Goal: Task Accomplishment & Management: Complete application form

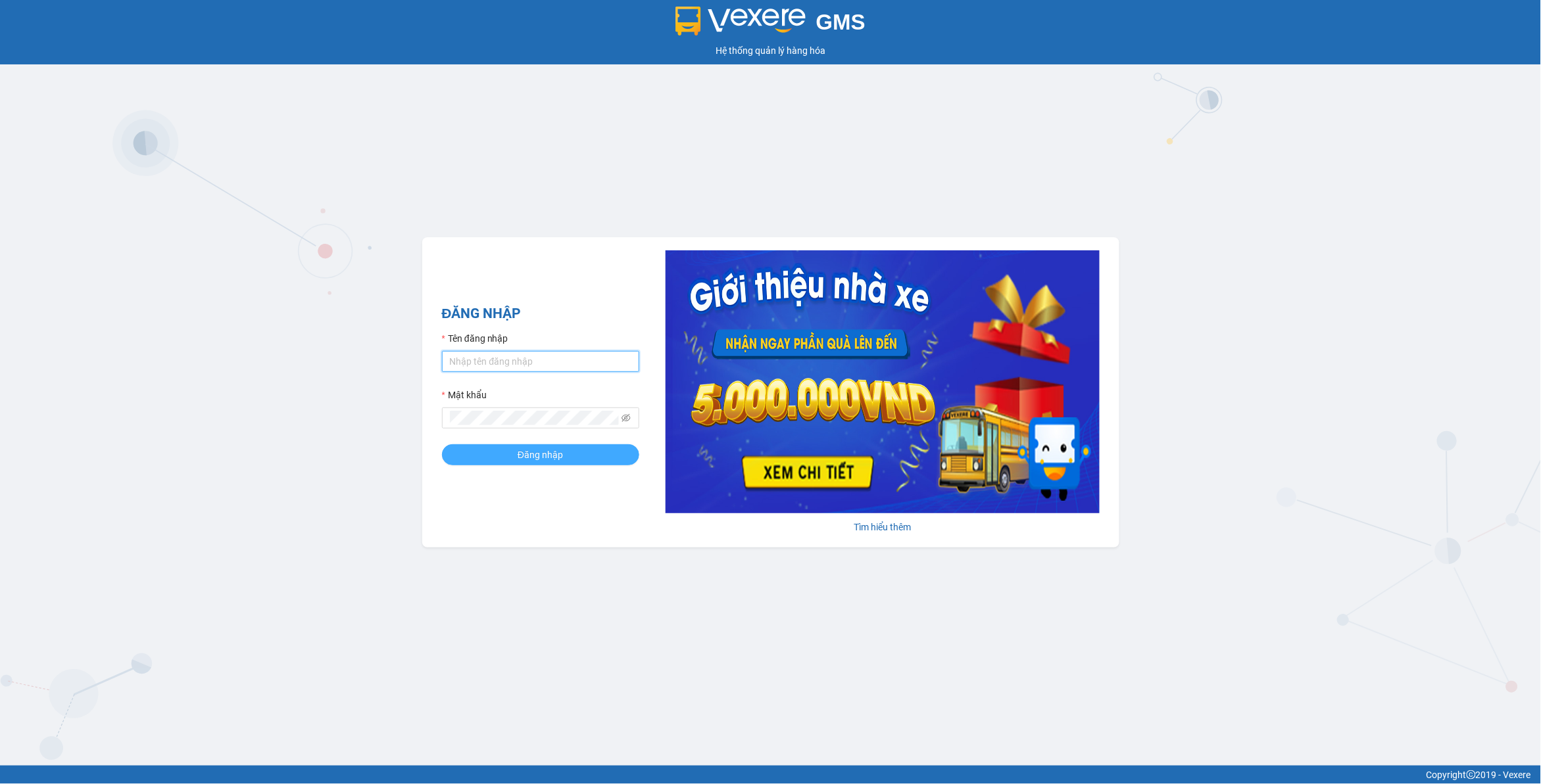
type input "dohongquan.longhoan"
click at [536, 454] on span "Đăng nhập" at bounding box center [540, 454] width 45 height 15
click at [442, 445] on button "Đăng nhập" at bounding box center [541, 455] width 197 height 21
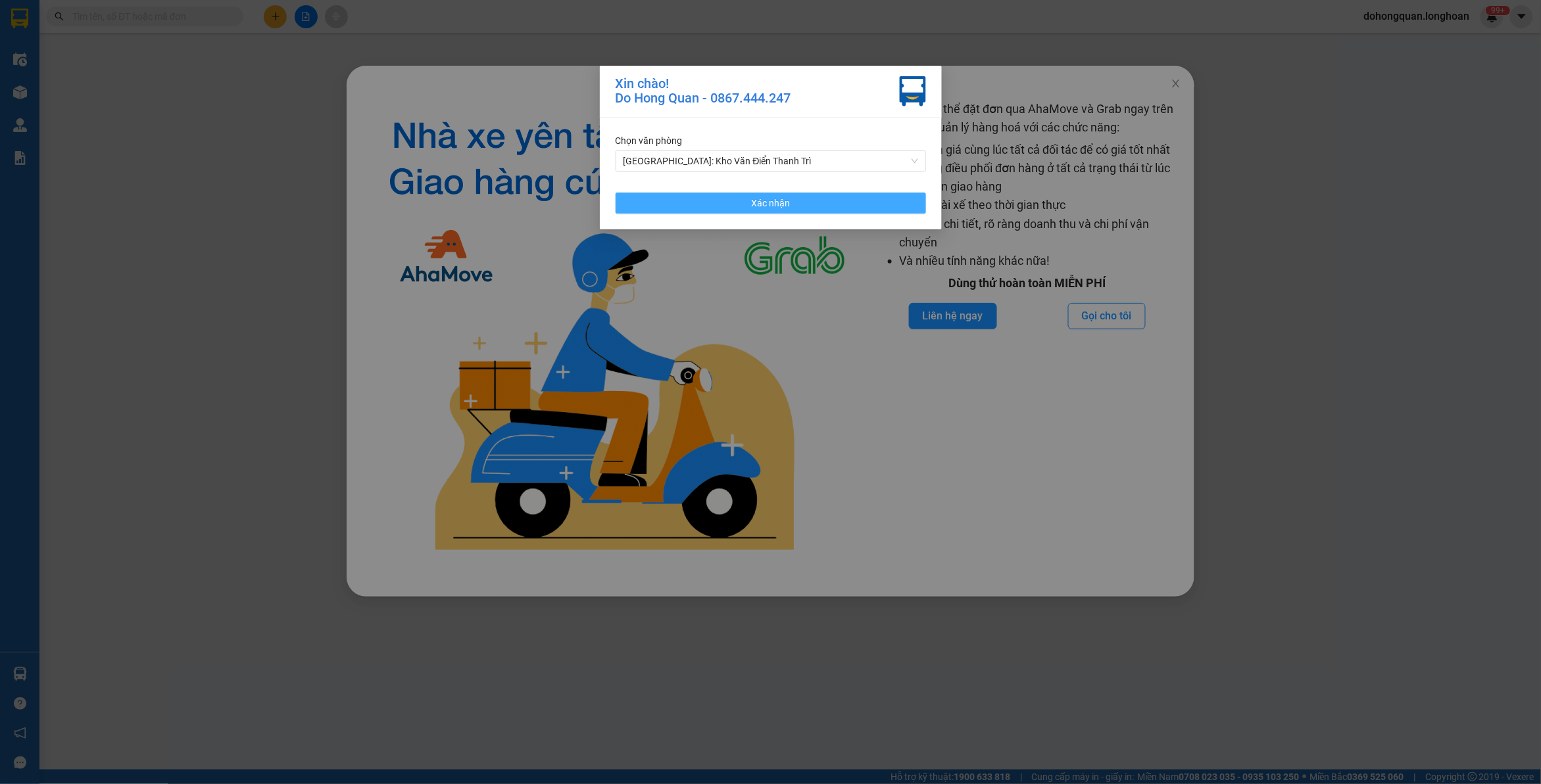
click at [806, 207] on button "Xác nhận" at bounding box center [770, 203] width 310 height 21
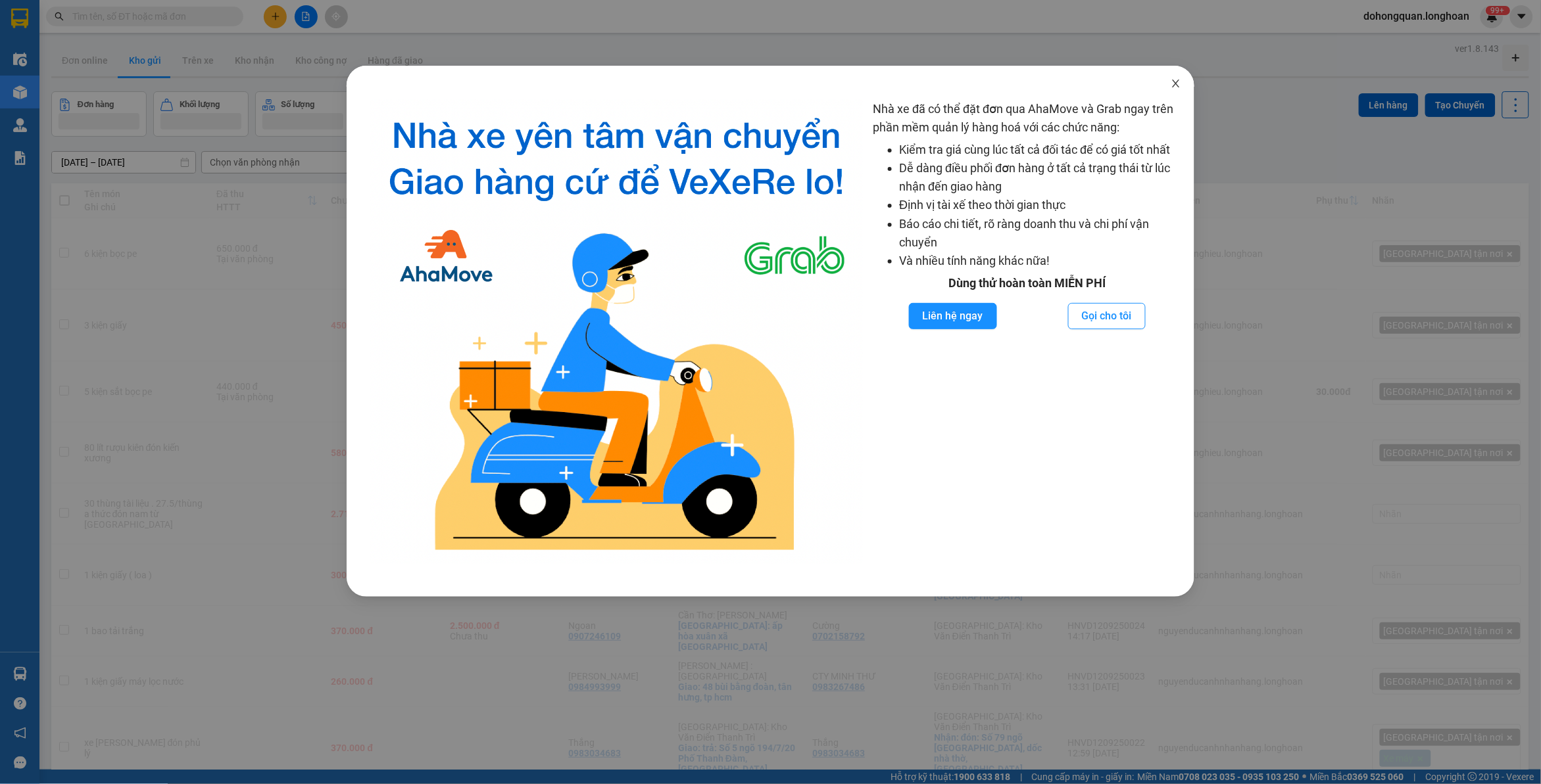
click at [1176, 84] on icon "close" at bounding box center [1176, 83] width 7 height 8
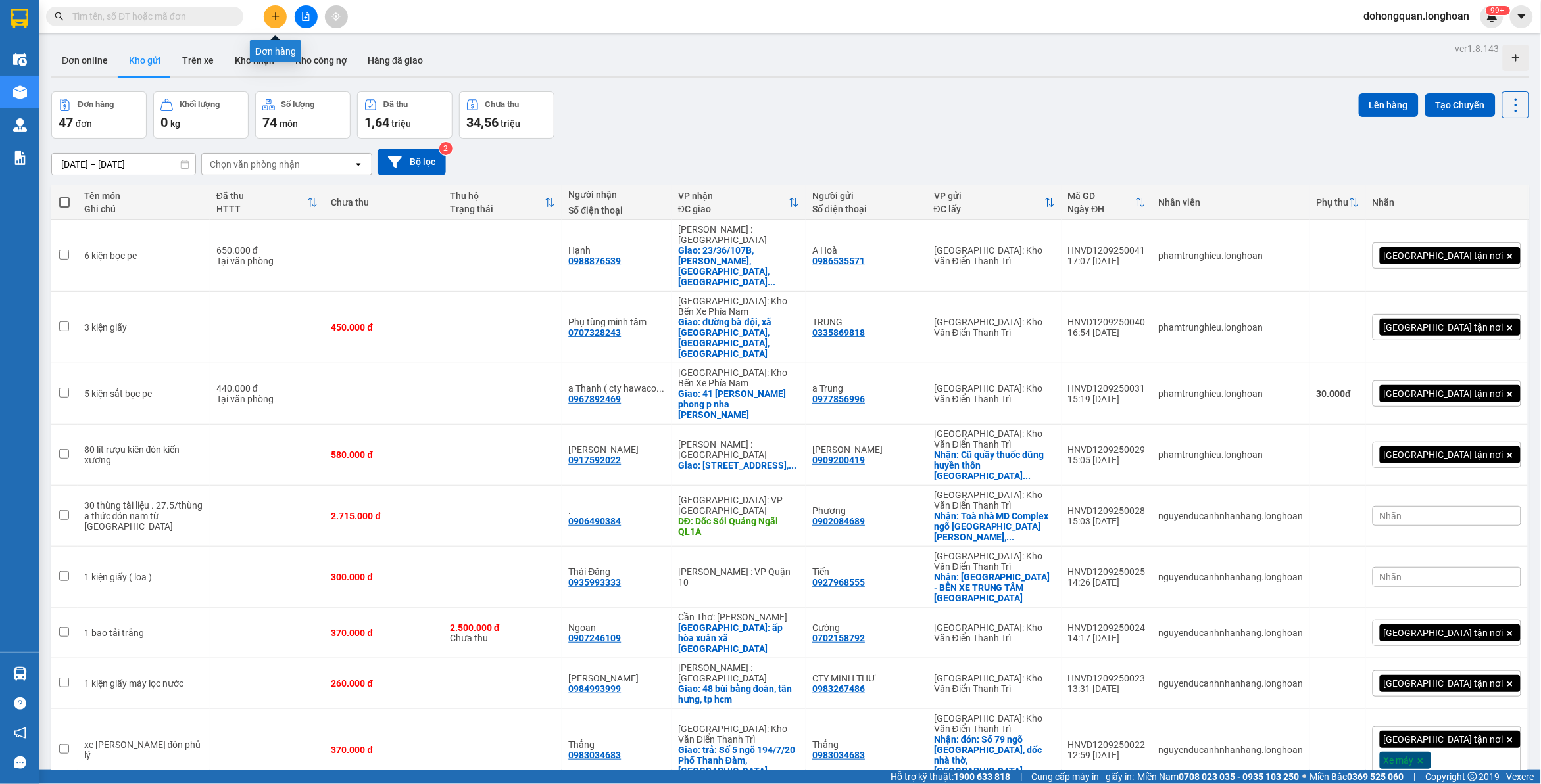
click at [277, 15] on icon "plus" at bounding box center [275, 16] width 9 height 9
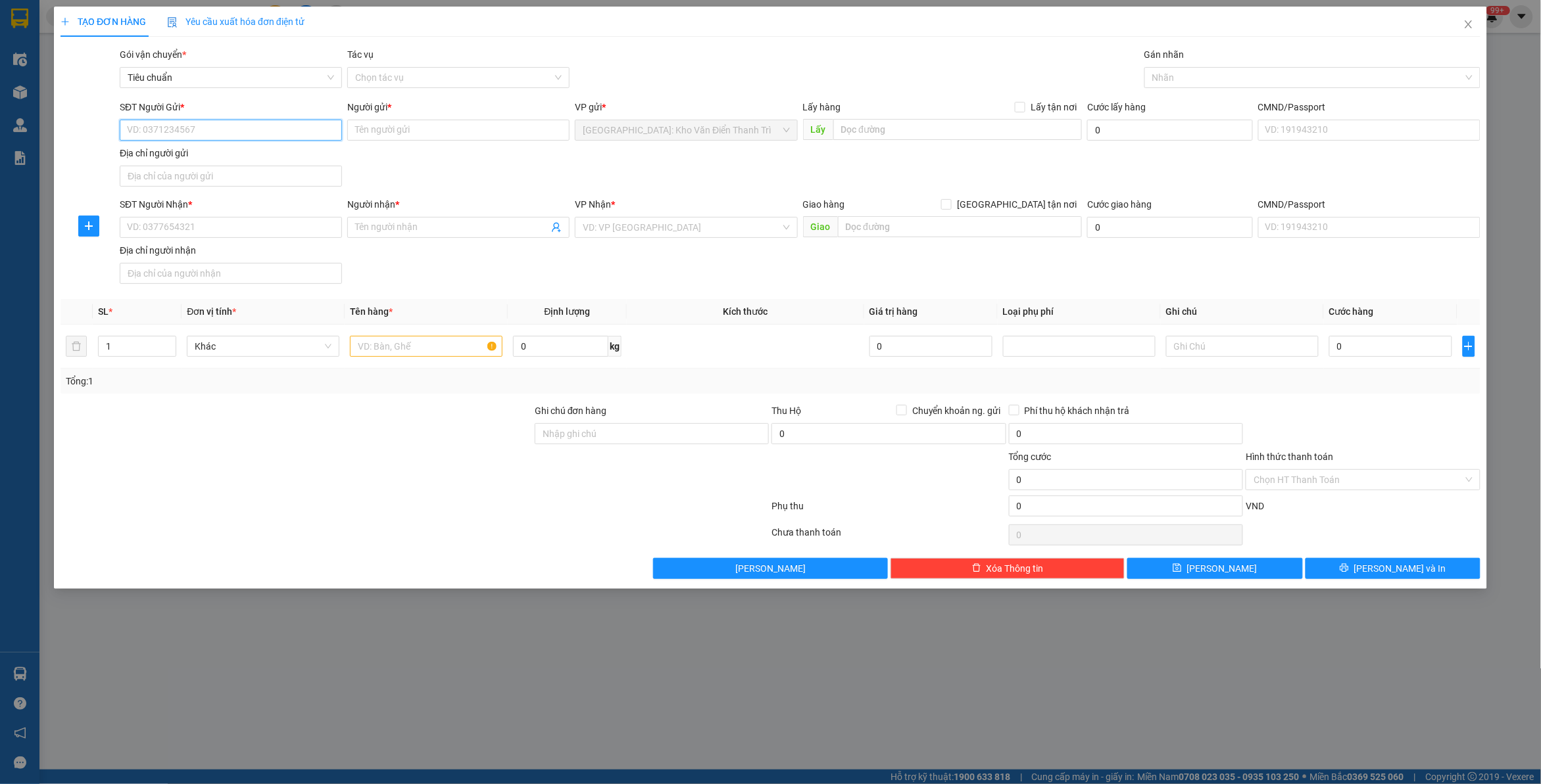
click at [248, 138] on input "SĐT Người Gửi *" at bounding box center [231, 130] width 222 height 21
click at [234, 130] on input "SĐT Người Gửi *" at bounding box center [231, 130] width 222 height 21
paste input "0961569889"
type input "0961569889"
click at [237, 227] on input "SĐT Người Nhận *" at bounding box center [231, 228] width 222 height 21
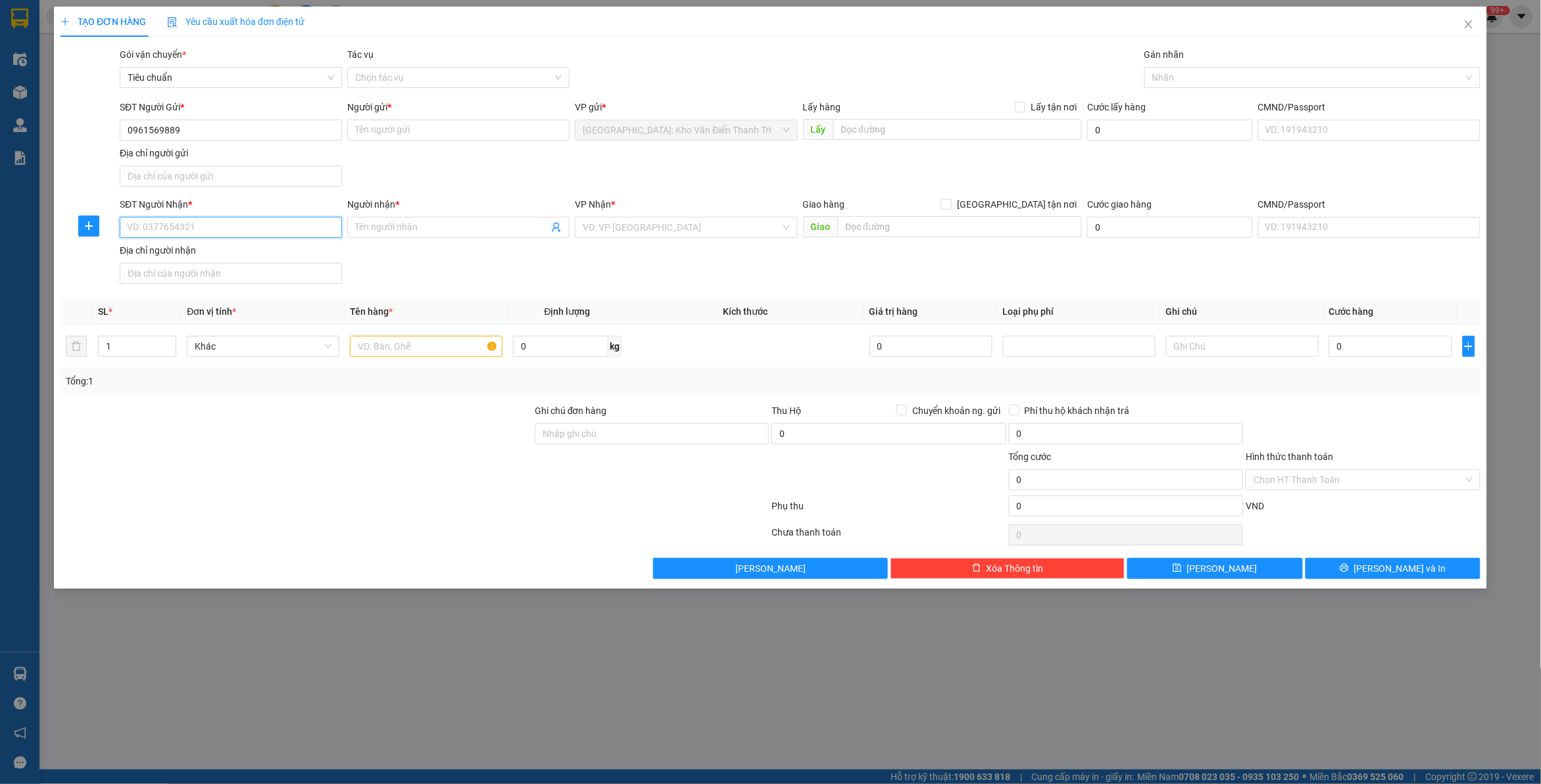
paste input "0931025080"
type input "0931025080"
click at [464, 126] on input "Người gửi *" at bounding box center [458, 130] width 222 height 21
paste input "[PERSON_NAME]"
type input "[PERSON_NAME]"
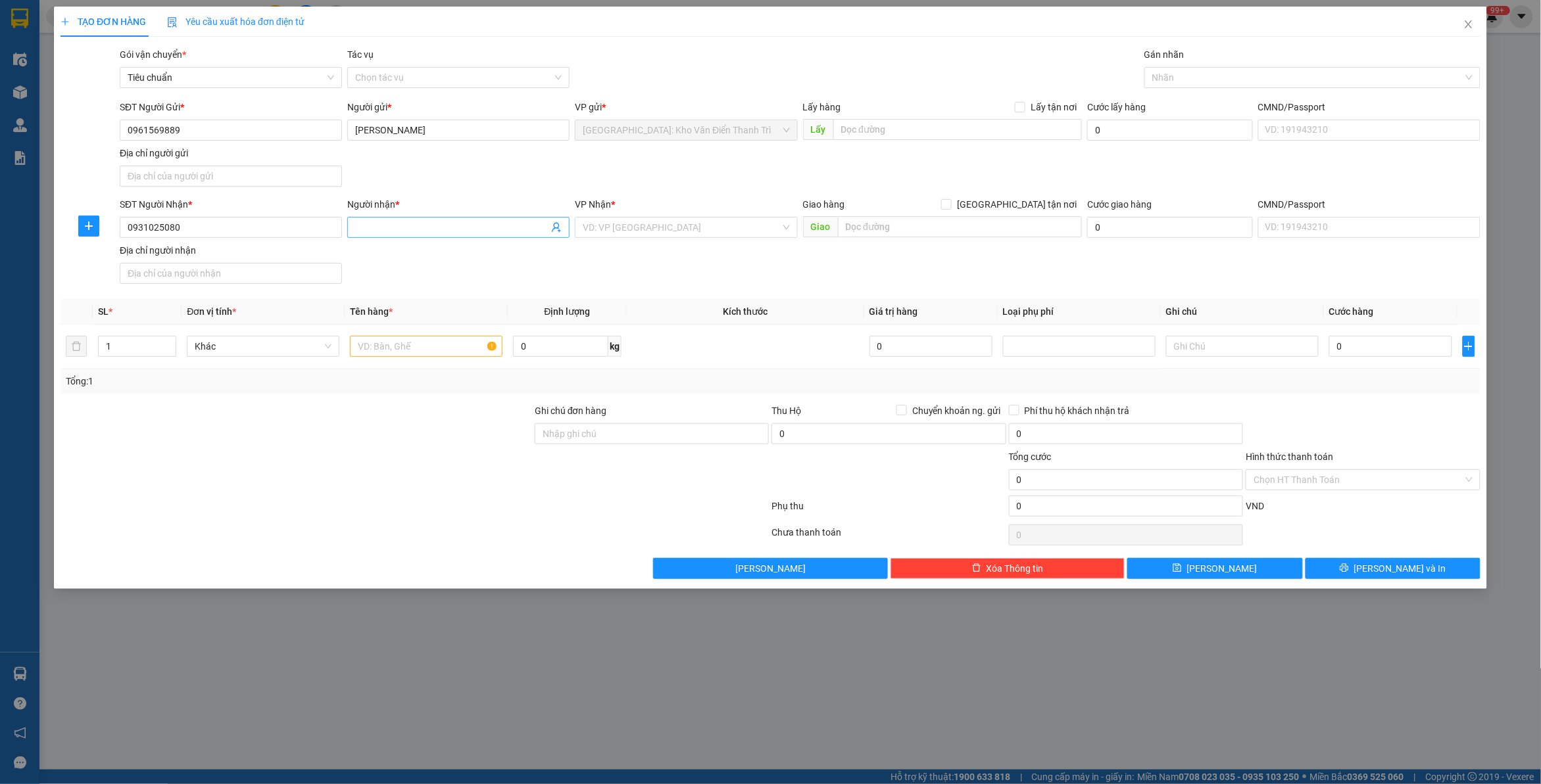
click at [422, 237] on span at bounding box center [458, 228] width 222 height 21
paste input "Hưng"
type input "Hưng"
click at [915, 130] on input "text" at bounding box center [958, 129] width 249 height 21
paste input "[GEOGRAPHIC_DATA] - cụm công nghiệp [GEOGRAPHIC_DATA] [PERSON_NAME][GEOGRAPHIC_…"
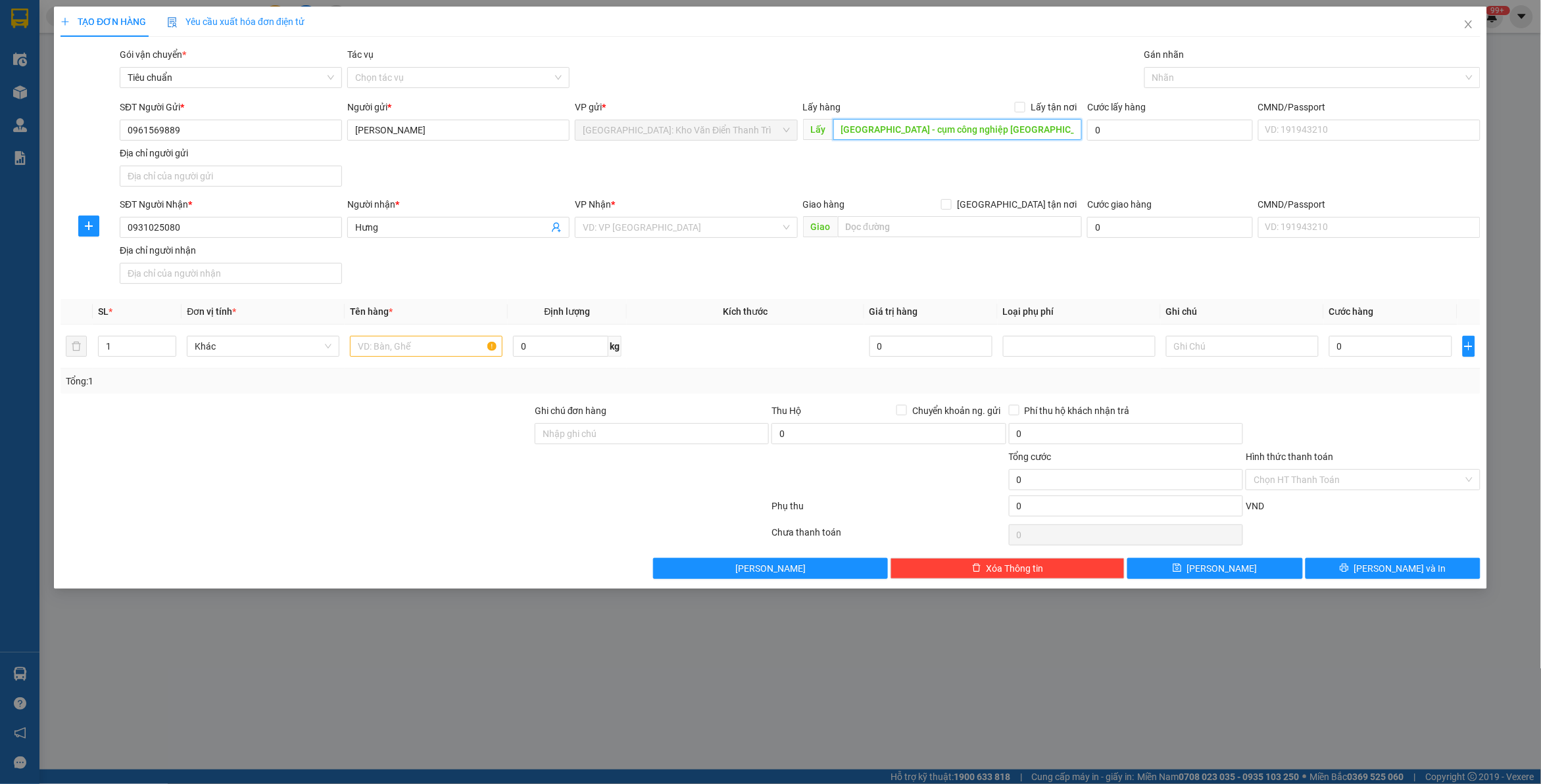
scroll to position [0, 89]
type input "[GEOGRAPHIC_DATA] - cụm công nghiệp [GEOGRAPHIC_DATA] [PERSON_NAME][GEOGRAPHIC_…"
click at [1036, 112] on span "Lấy tận nơi" at bounding box center [1053, 107] width 57 height 15
click at [1024, 111] on input "Lấy tận nơi" at bounding box center [1019, 106] width 9 height 9
checkbox input "true"
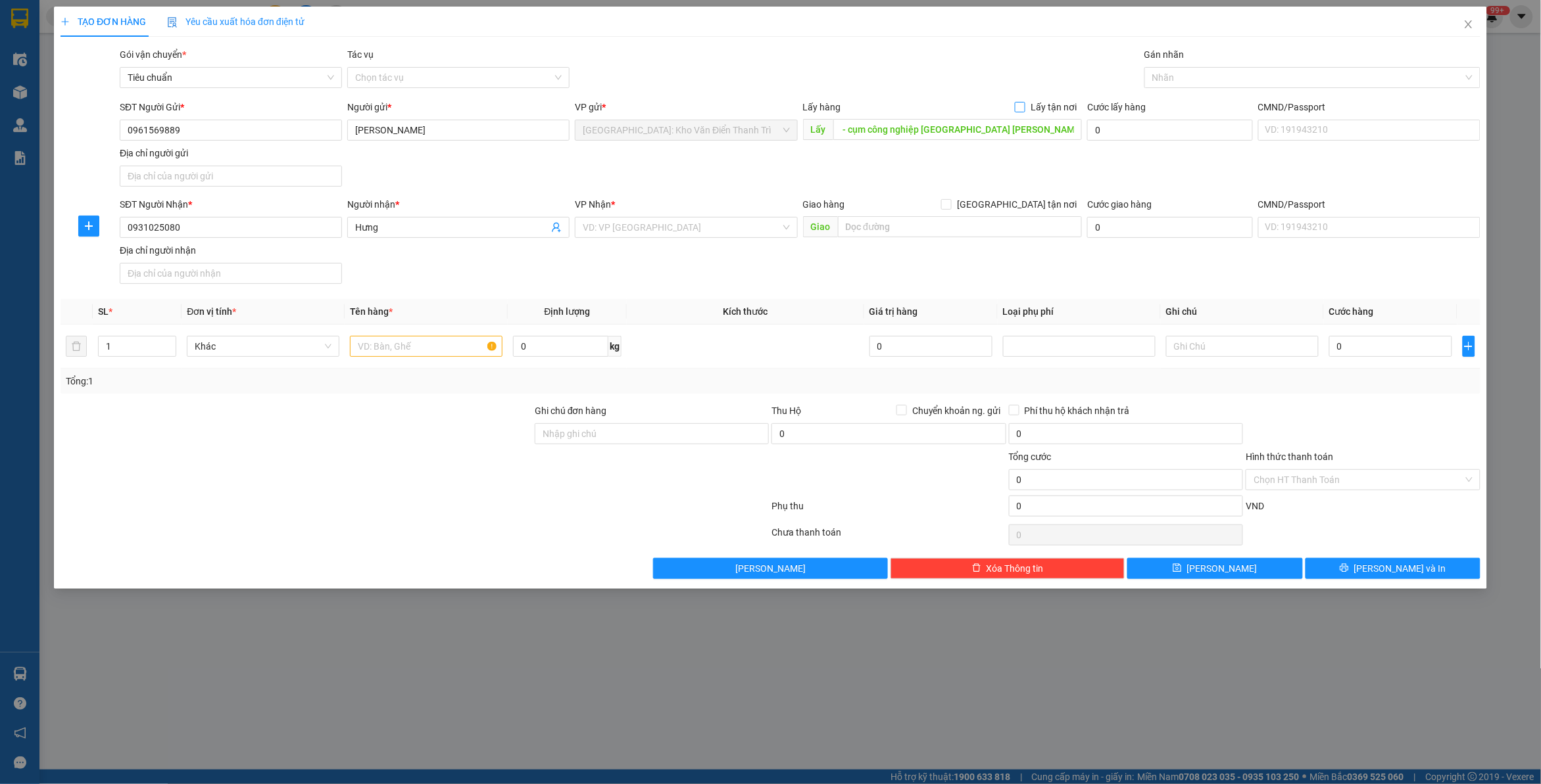
scroll to position [0, 0]
drag, startPoint x: 1033, startPoint y: 198, endPoint x: 1009, endPoint y: 126, distance: 75.9
click at [1032, 200] on span "[GEOGRAPHIC_DATA] tận nơi" at bounding box center [1017, 204] width 130 height 15
click at [951, 200] on input "[GEOGRAPHIC_DATA] tận nơi" at bounding box center [945, 203] width 9 height 9
checkbox input "true"
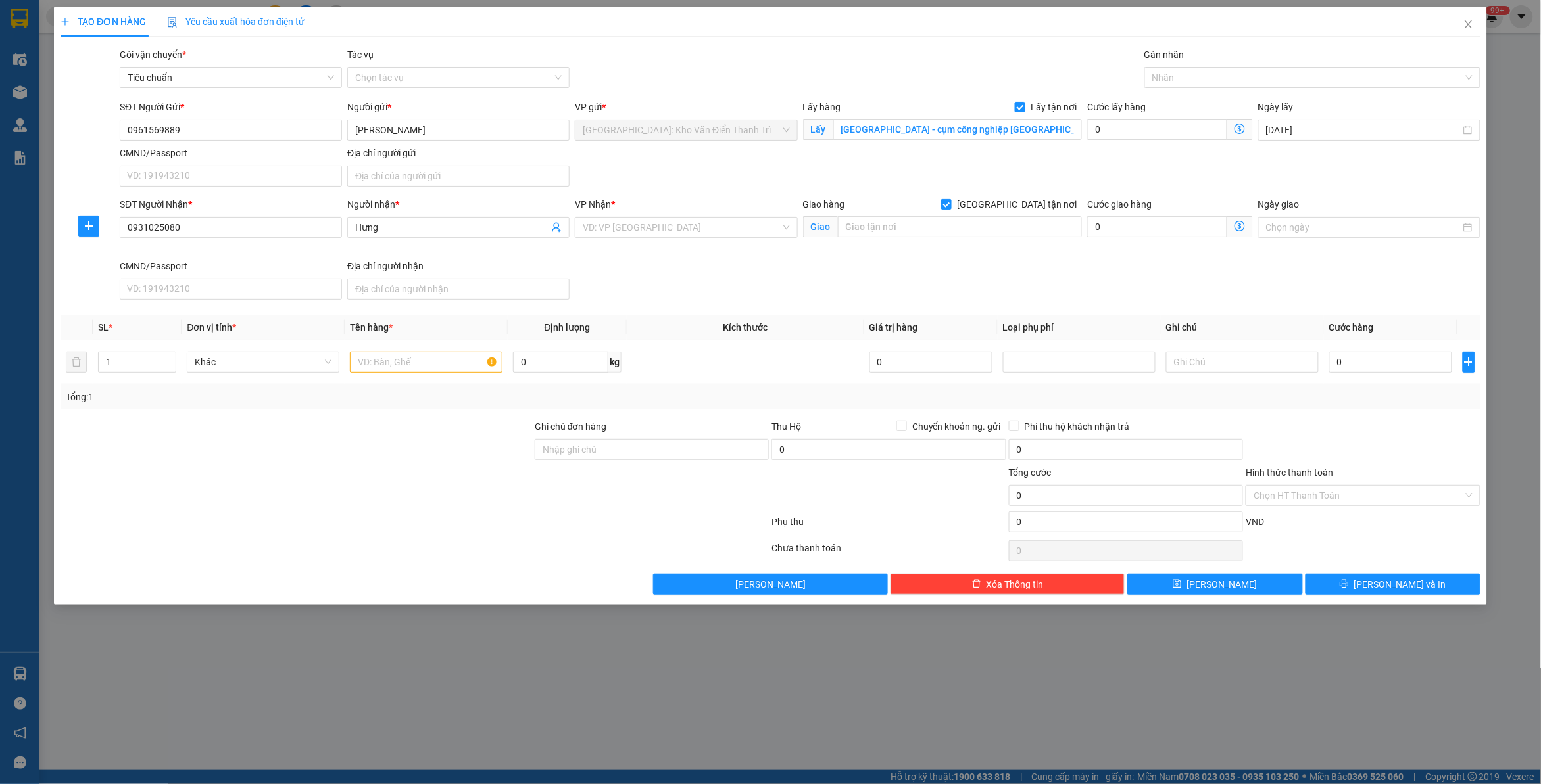
click at [964, 66] on div "Gói vận chuyển * Tiêu chuẩn Tác vụ Chọn tác vụ Gán nhãn Nhãn" at bounding box center [801, 71] width 1366 height 46
click at [945, 233] on input "text" at bounding box center [961, 227] width 244 height 21
paste input "Landmark3 [GEOGRAPHIC_DATA], [STREET_ADDRESS], [GEOGRAPHIC_DATA]"
type input "Landmark3 [GEOGRAPHIC_DATA], [STREET_ADDRESS], [GEOGRAPHIC_DATA]"
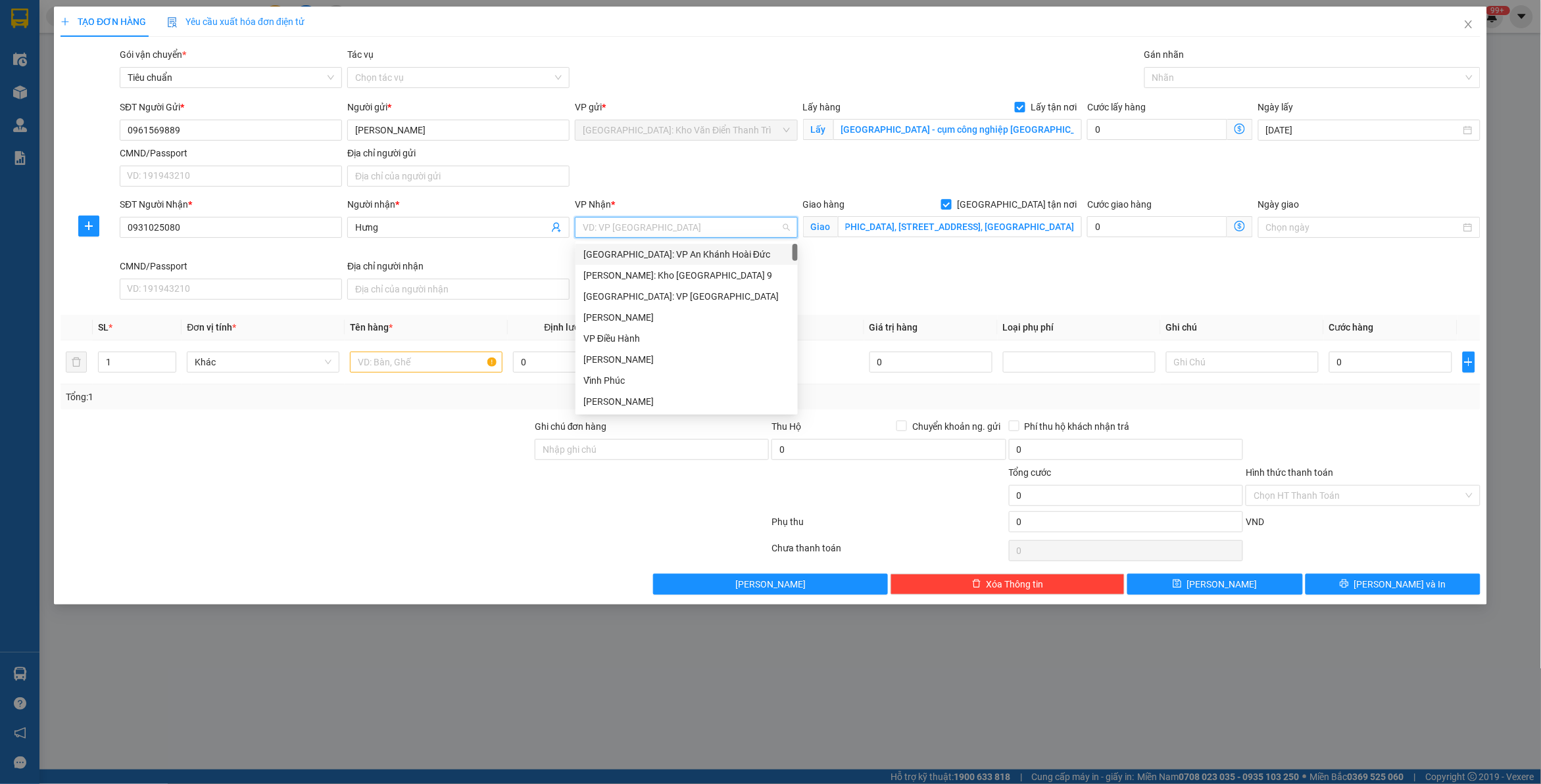
click at [651, 234] on input "search" at bounding box center [681, 228] width 197 height 20
type input "12"
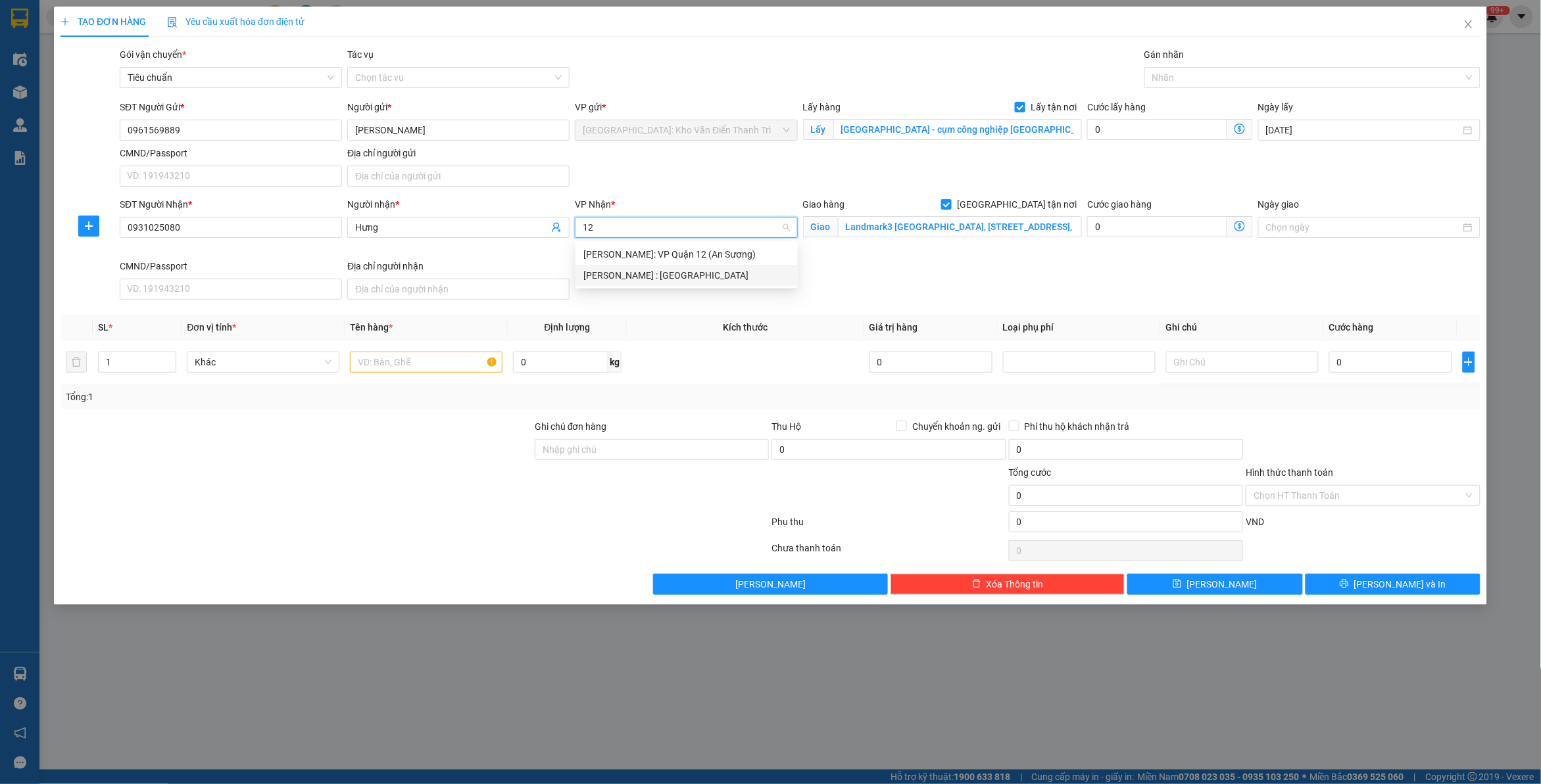
drag, startPoint x: 651, startPoint y: 272, endPoint x: 942, endPoint y: 83, distance: 347.0
click at [652, 273] on div "[PERSON_NAME] : [GEOGRAPHIC_DATA]" at bounding box center [687, 275] width 207 height 15
drag, startPoint x: 944, startPoint y: 79, endPoint x: 964, endPoint y: 79, distance: 20.0
click at [954, 79] on div "Gói vận chuyển * Tiêu chuẩn Tác vụ Chọn tác vụ Gán nhãn Nhãn" at bounding box center [801, 71] width 1366 height 46
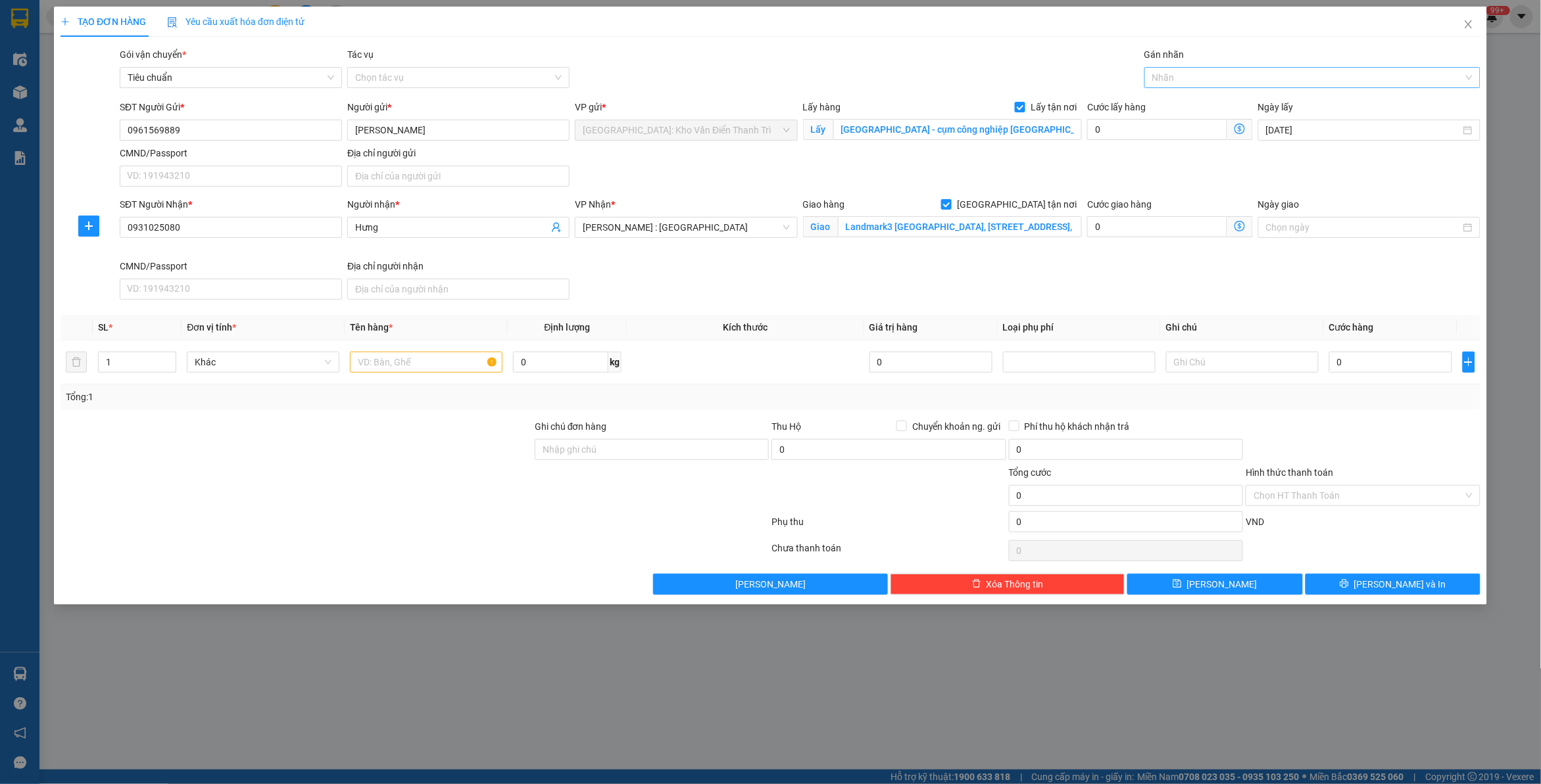
click at [1181, 79] on div at bounding box center [1306, 77] width 316 height 16
type input "giao"
click at [1189, 109] on div "[GEOGRAPHIC_DATA] tận nơi" at bounding box center [1313, 103] width 321 height 15
click at [921, 58] on div "Gói vận chuyển * Tiêu chuẩn Tác vụ Chọn tác vụ Gán nhãn Giao tận nơi" at bounding box center [801, 71] width 1366 height 46
click at [425, 360] on input "text" at bounding box center [426, 362] width 152 height 21
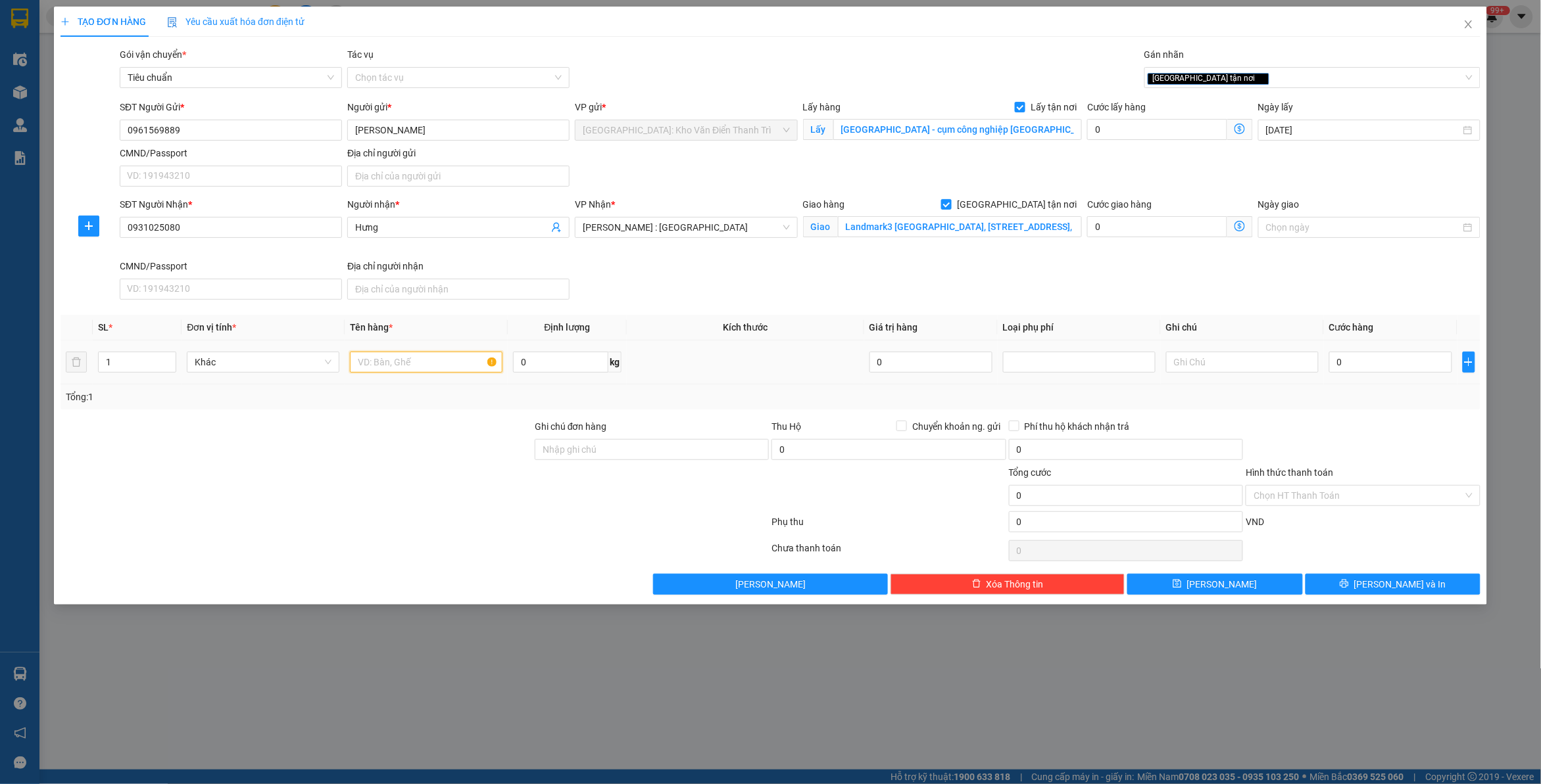
paste input "2 kiện"
type input "2 kiện a bình đón [PERSON_NAME]"
click at [1372, 359] on input "0" at bounding box center [1391, 362] width 123 height 21
type input "1"
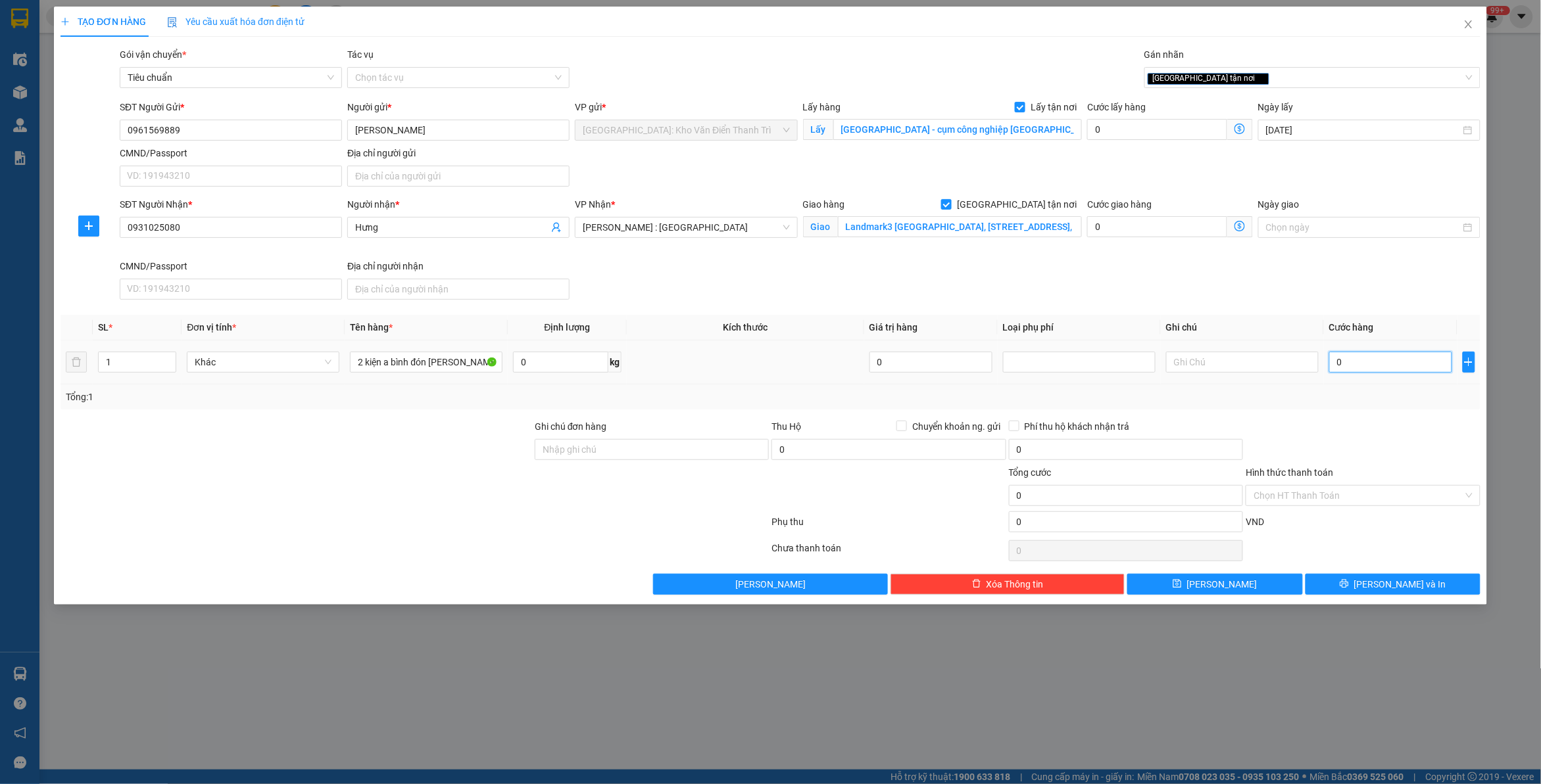
type input "1"
type input "1.000"
click at [1157, 112] on div "Cước lấy hàng" at bounding box center [1170, 110] width 166 height 20
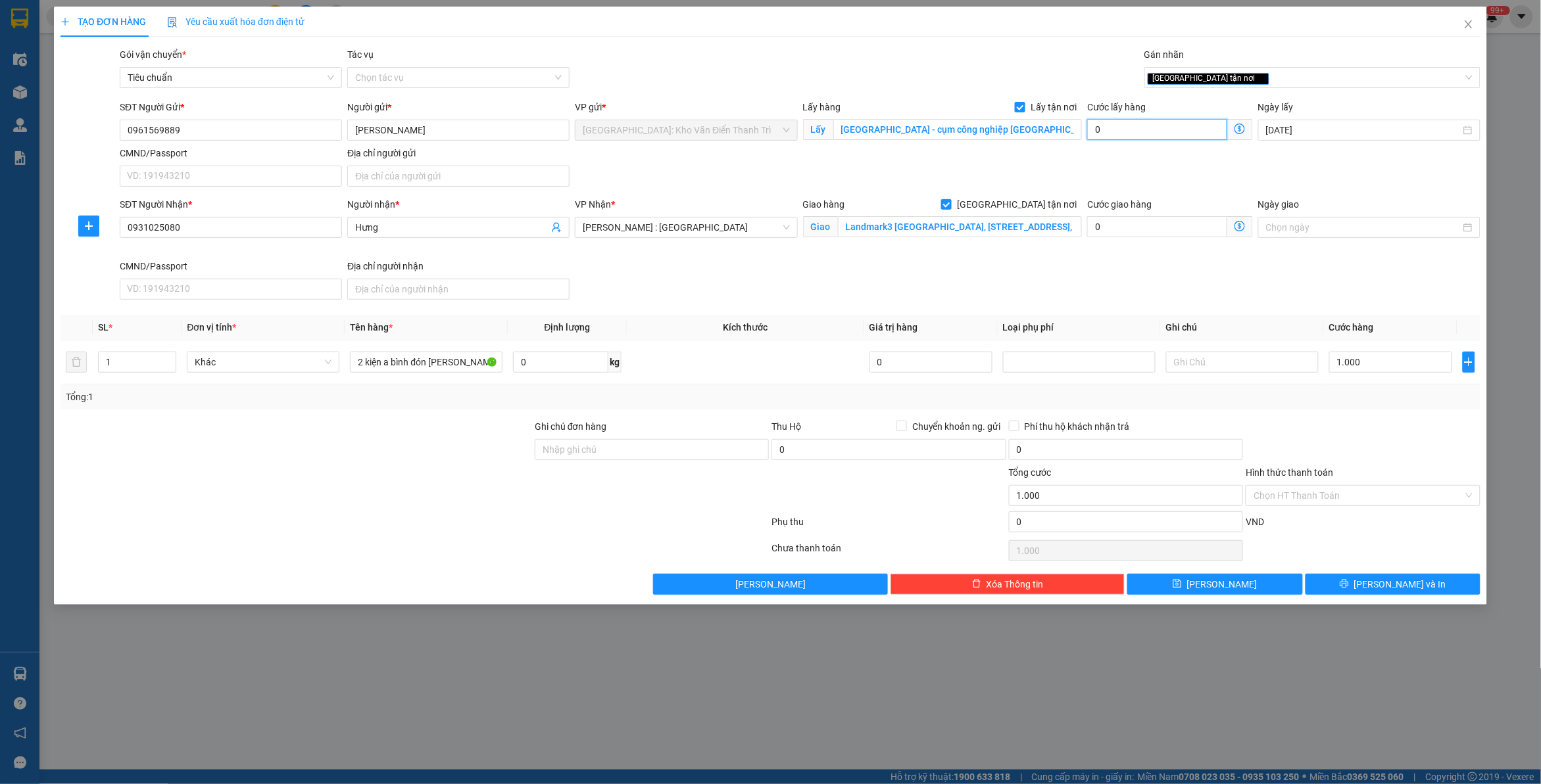
click at [1153, 130] on input "0" at bounding box center [1157, 129] width 140 height 21
type input "1.006"
type input "6"
type input "1.065"
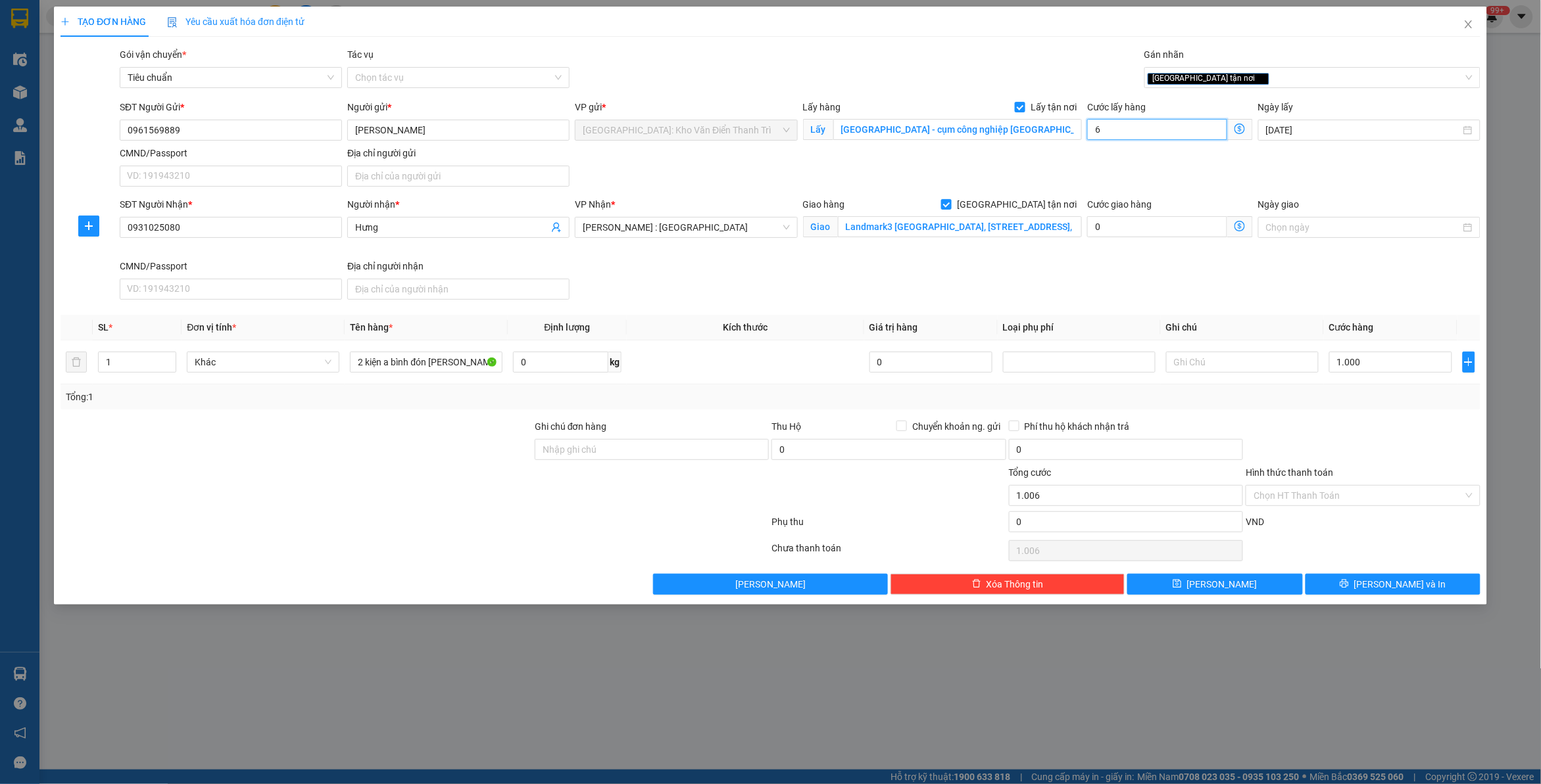
type input "1.065"
type input "65"
type input "1.650"
type input "650"
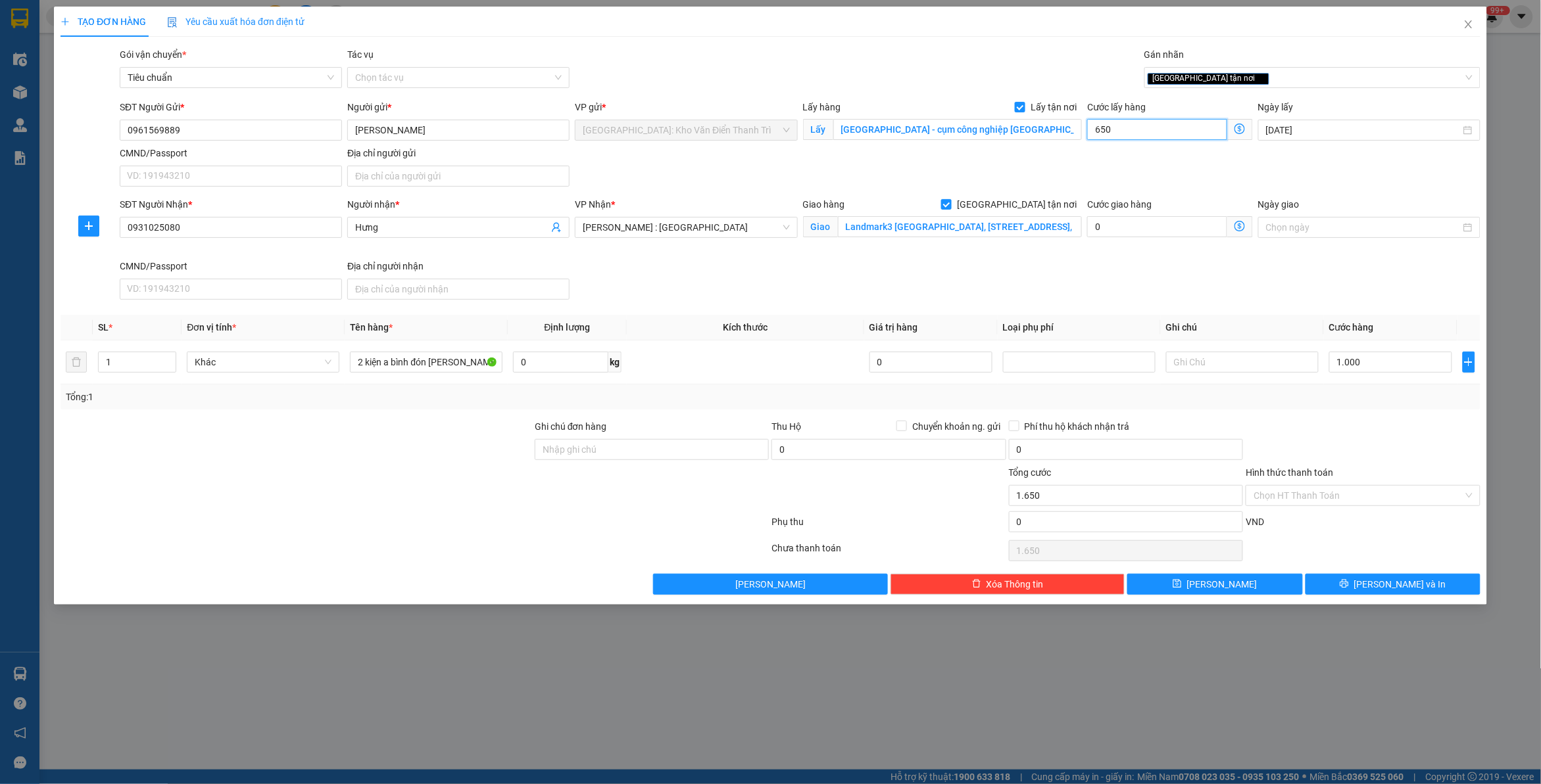
type input "7.500"
type input "6.500"
type input "66.000"
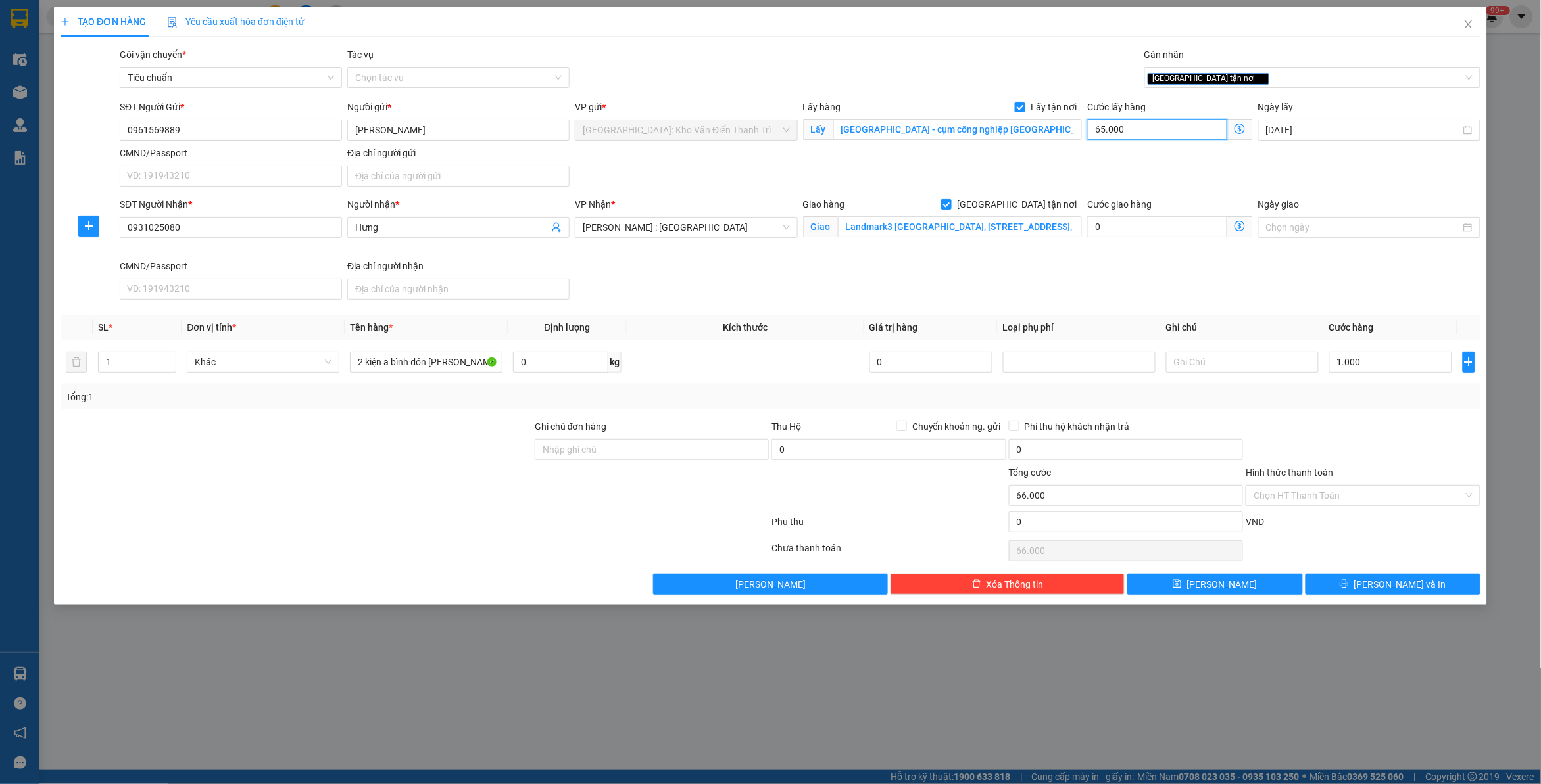
type input "65.000"
click at [851, 48] on div "Gói vận chuyển * Tiêu chuẩn Tác vụ Chọn tác vụ Gán nhãn Giao tận nơi" at bounding box center [801, 71] width 1366 height 46
click at [386, 490] on div at bounding box center [296, 489] width 474 height 46
click at [1232, 584] on button "[PERSON_NAME]" at bounding box center [1215, 584] width 175 height 21
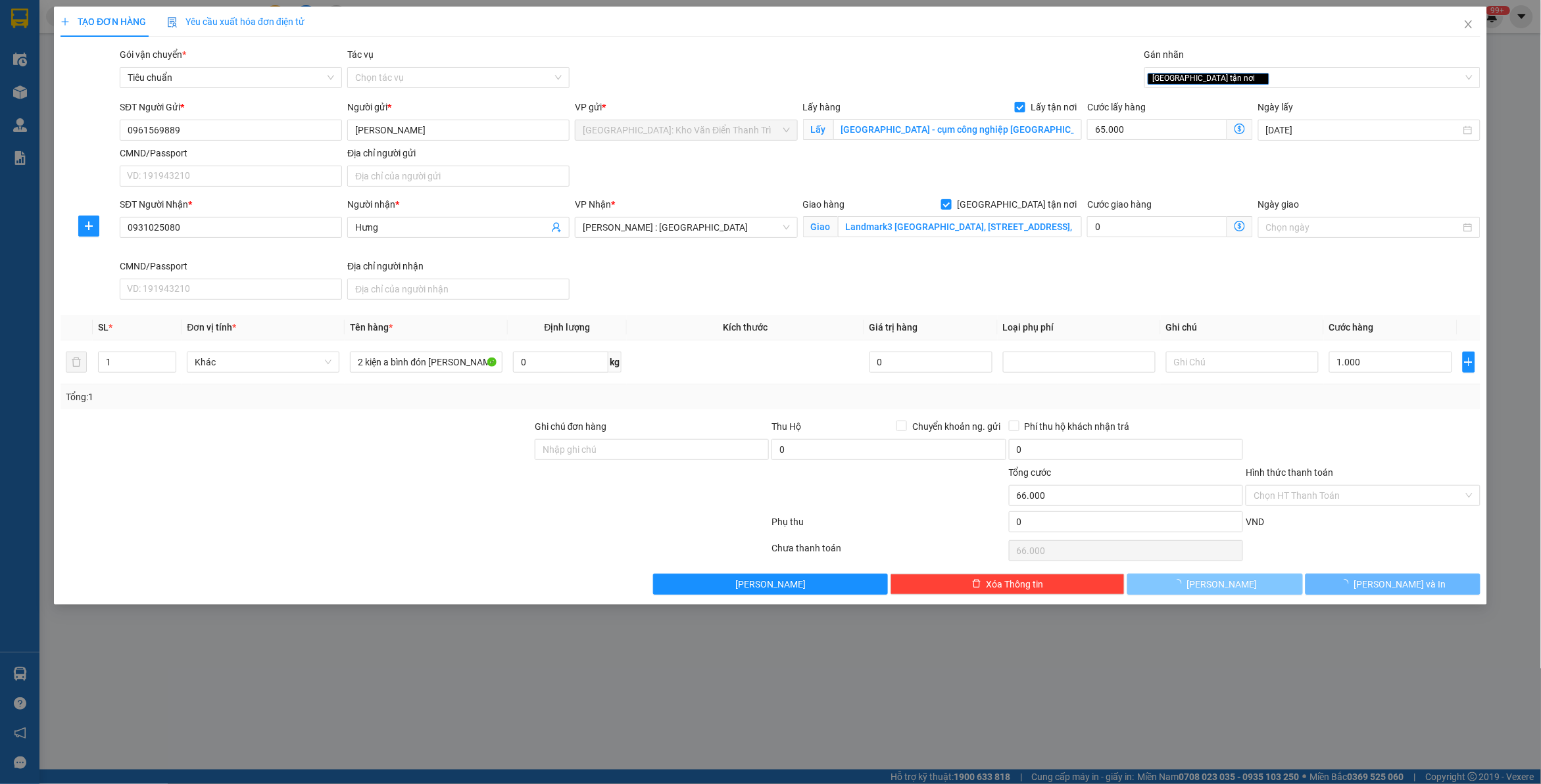
checkbox input "false"
type input "0"
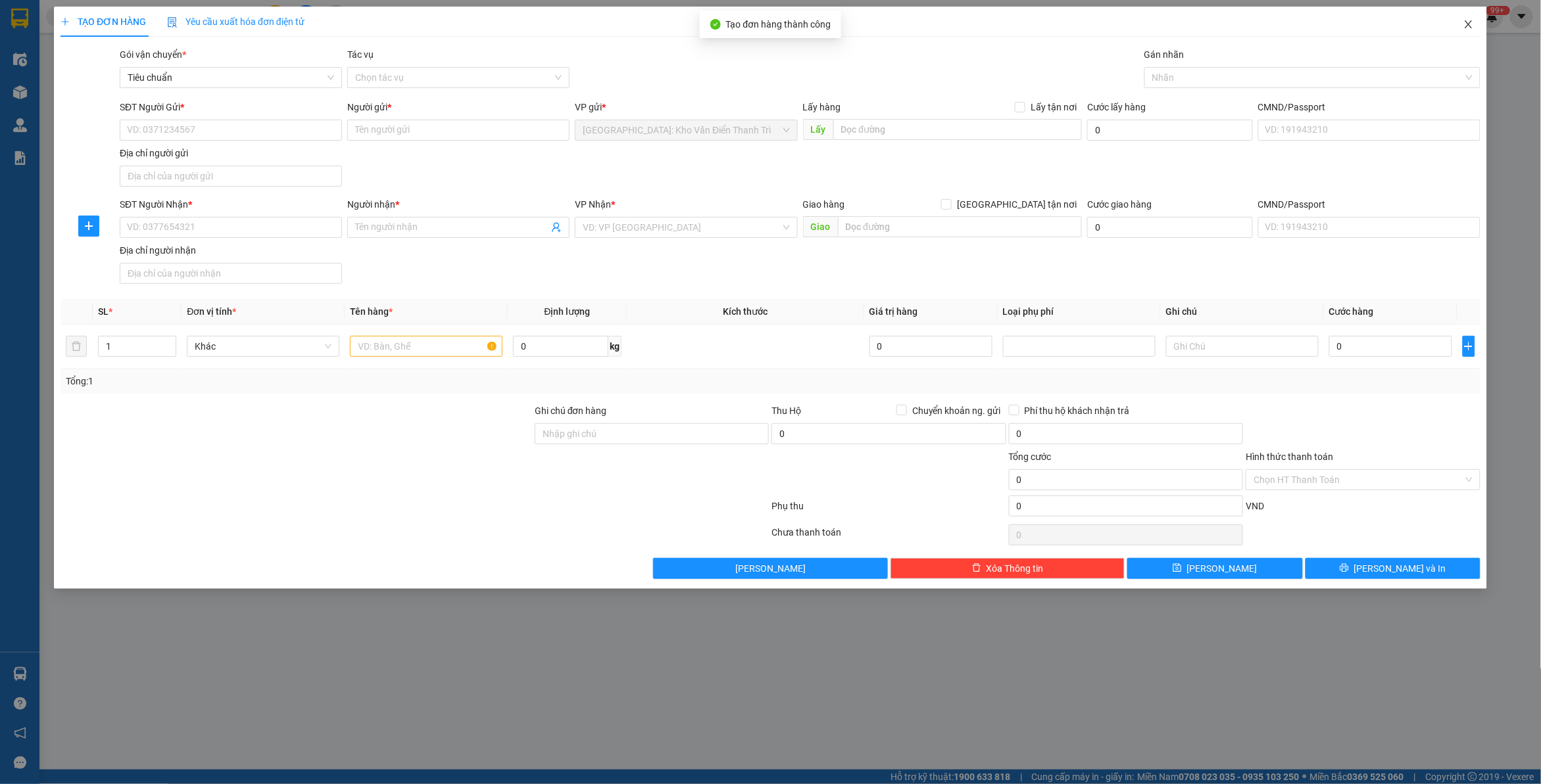
click at [1474, 27] on icon "close" at bounding box center [1468, 24] width 10 height 10
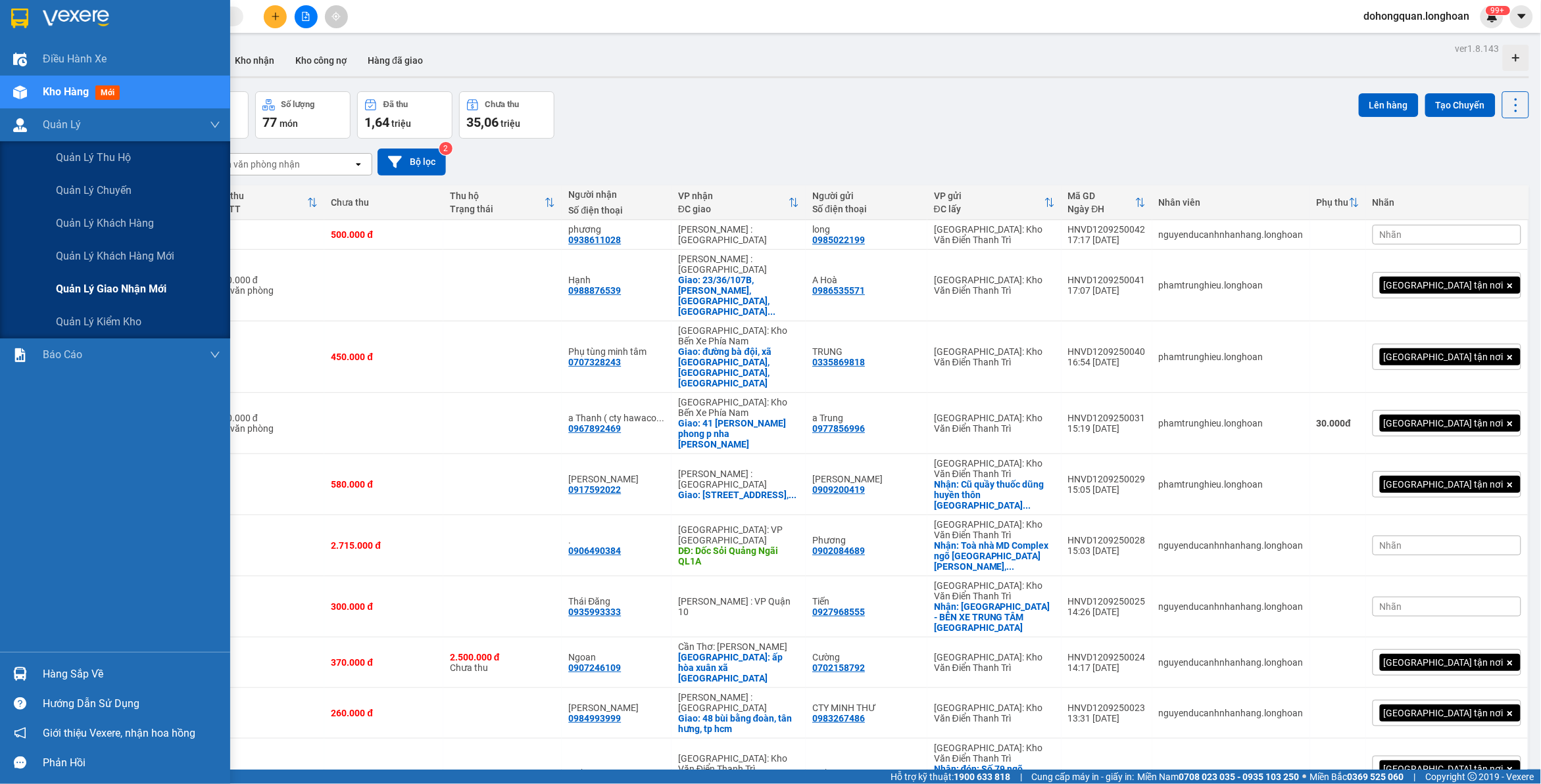
click at [105, 287] on span "Quản lý giao nhận mới" at bounding box center [111, 289] width 110 height 17
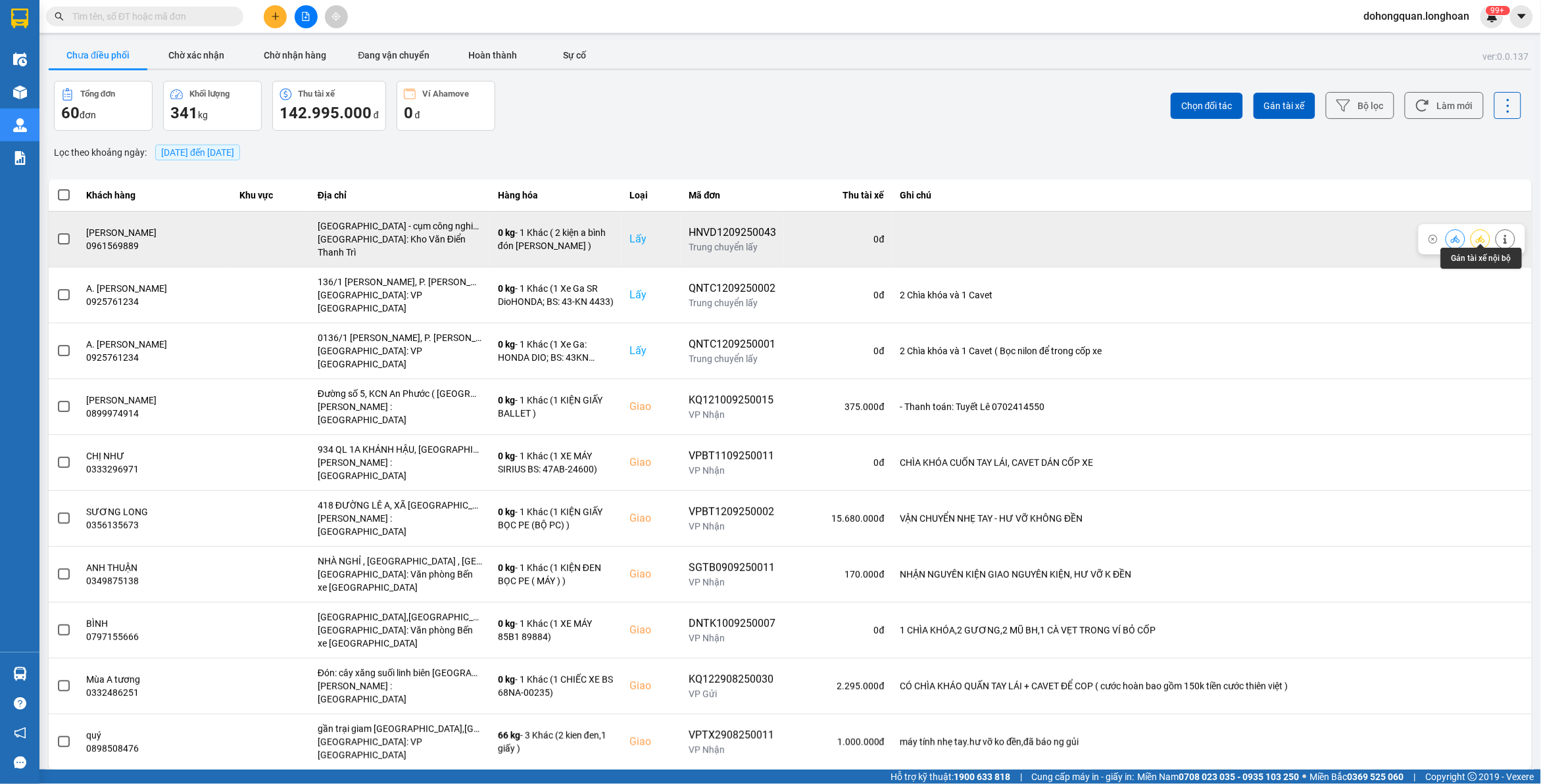
click at [1484, 235] on icon at bounding box center [1480, 239] width 9 height 9
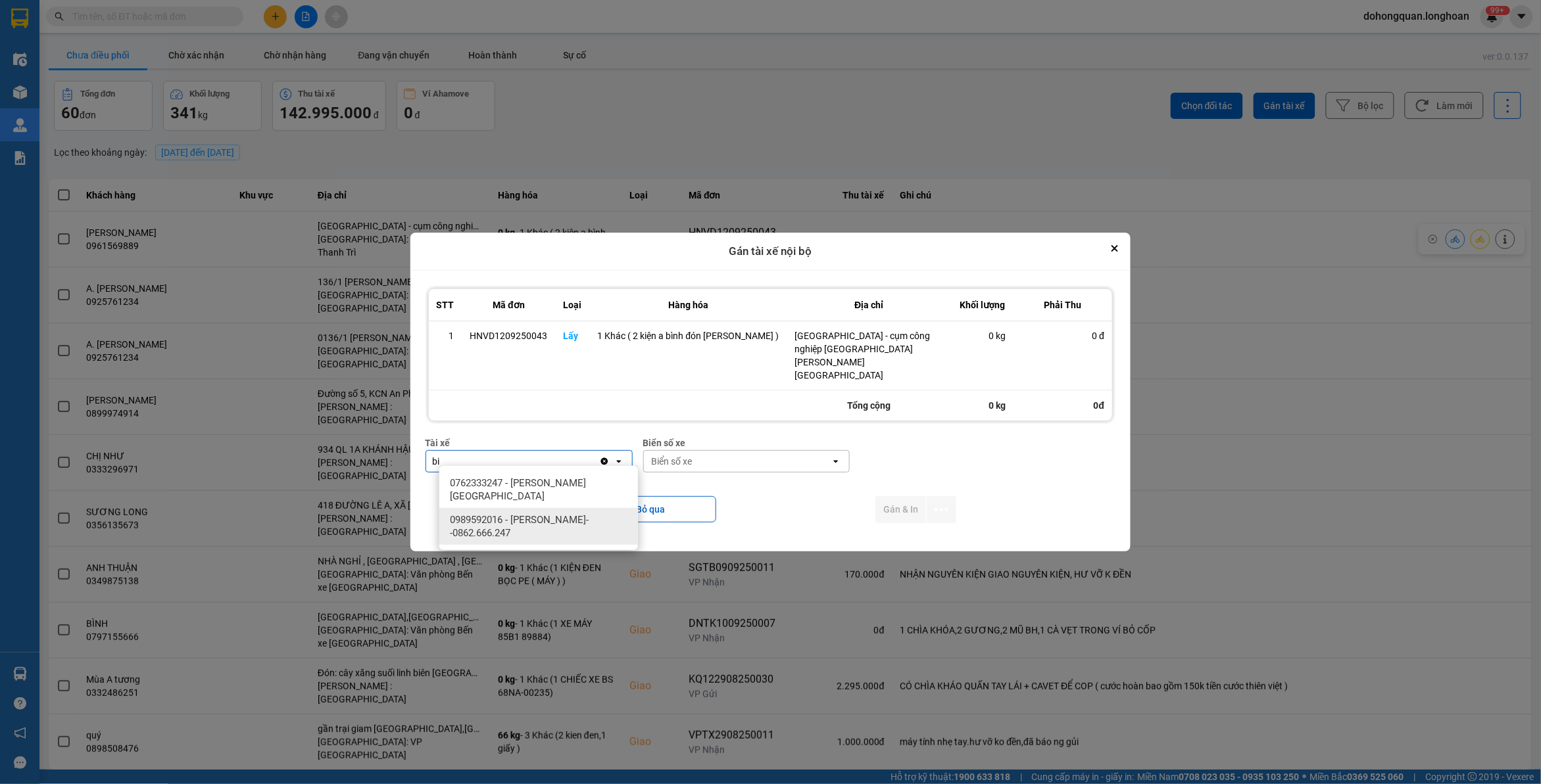
type input "bi"
drag, startPoint x: 547, startPoint y: 528, endPoint x: 563, endPoint y: 528, distance: 16.0
click at [548, 528] on span "0989592016 - [PERSON_NAME]--0862.666.247" at bounding box center [541, 526] width 183 height 27
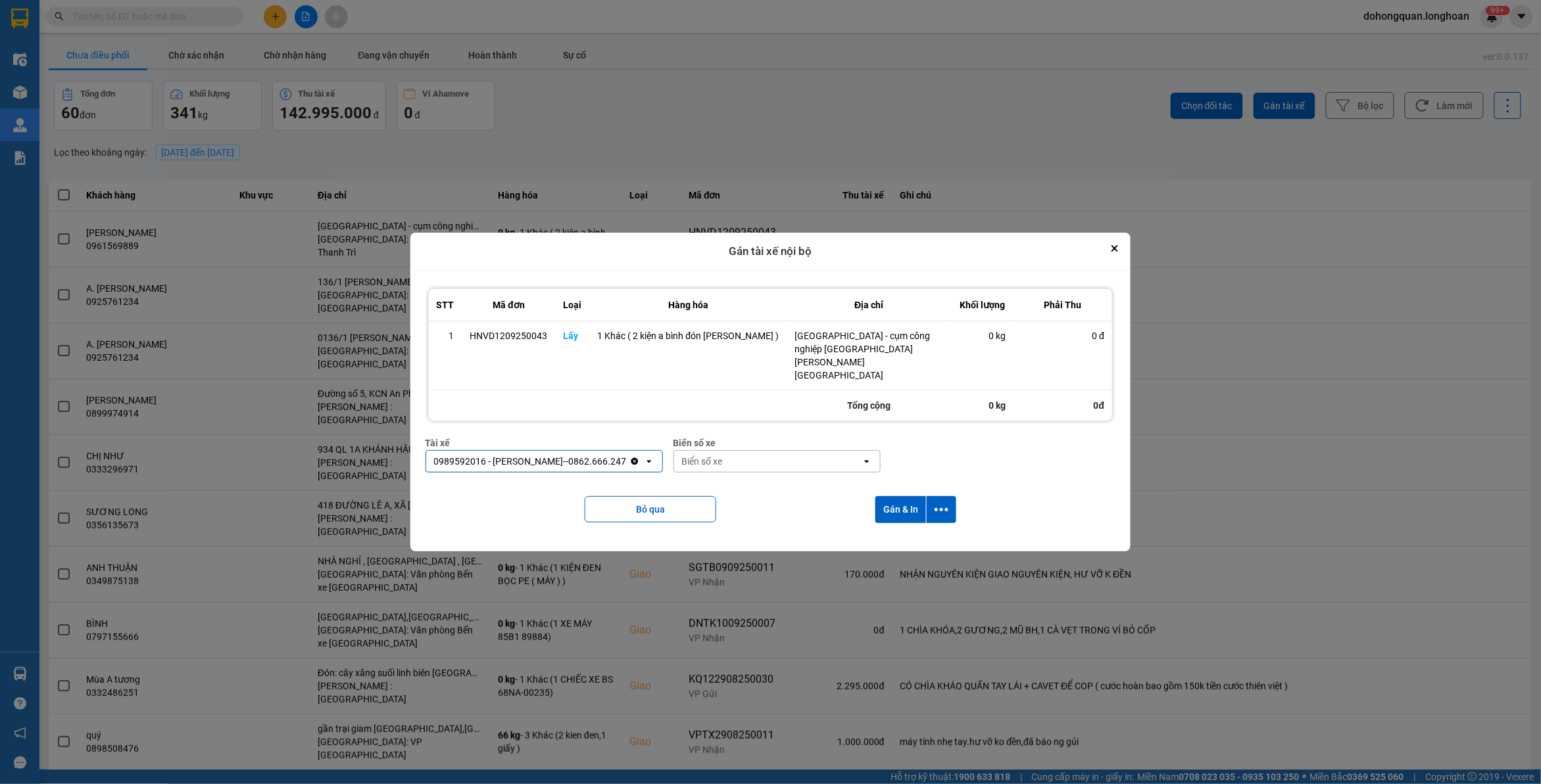
click at [723, 455] on div "Biển số xe" at bounding box center [702, 461] width 41 height 13
type input "44"
click at [725, 481] on span "29E-122.44" at bounding box center [716, 483] width 48 height 13
click at [935, 503] on icon "dialog" at bounding box center [942, 510] width 14 height 14
click at [903, 542] on span "Chỉ gán tài" at bounding box center [885, 539] width 43 height 13
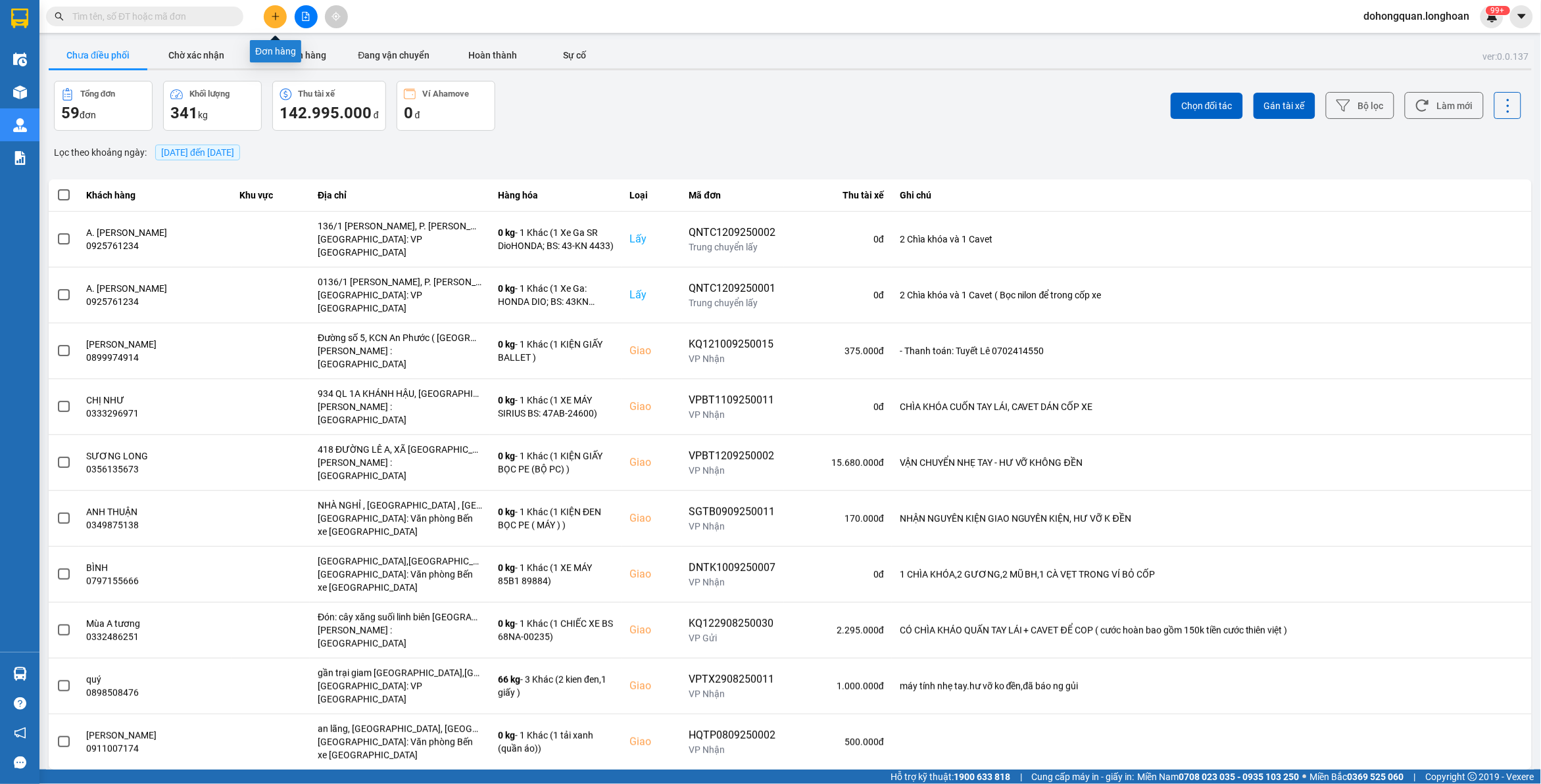
click at [271, 8] on button at bounding box center [275, 17] width 23 height 23
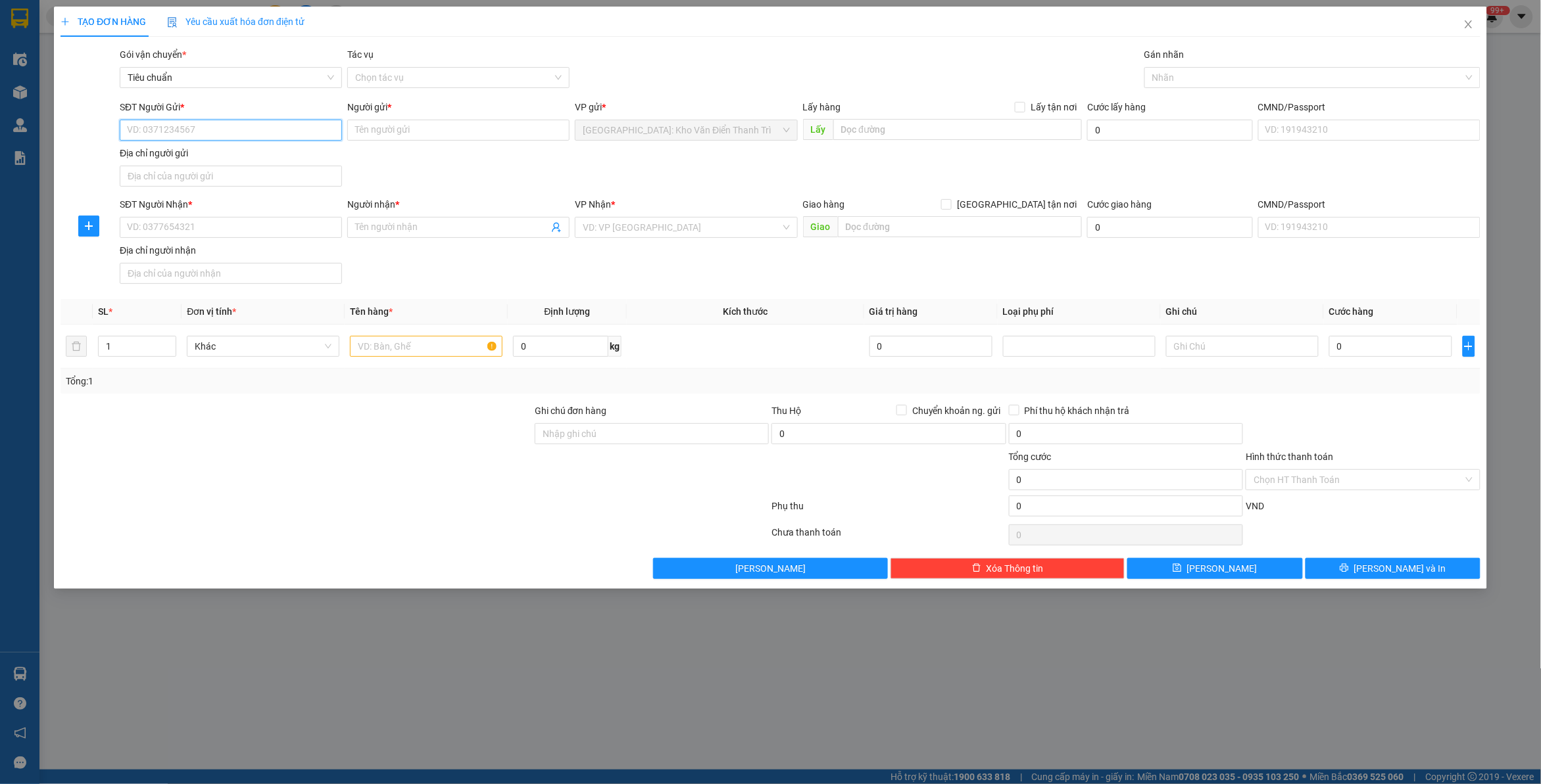
paste input "0913533825"
type input "0913533825"
click at [263, 231] on input "SĐT Người Nhận *" at bounding box center [231, 228] width 222 height 21
paste input "0919957706"
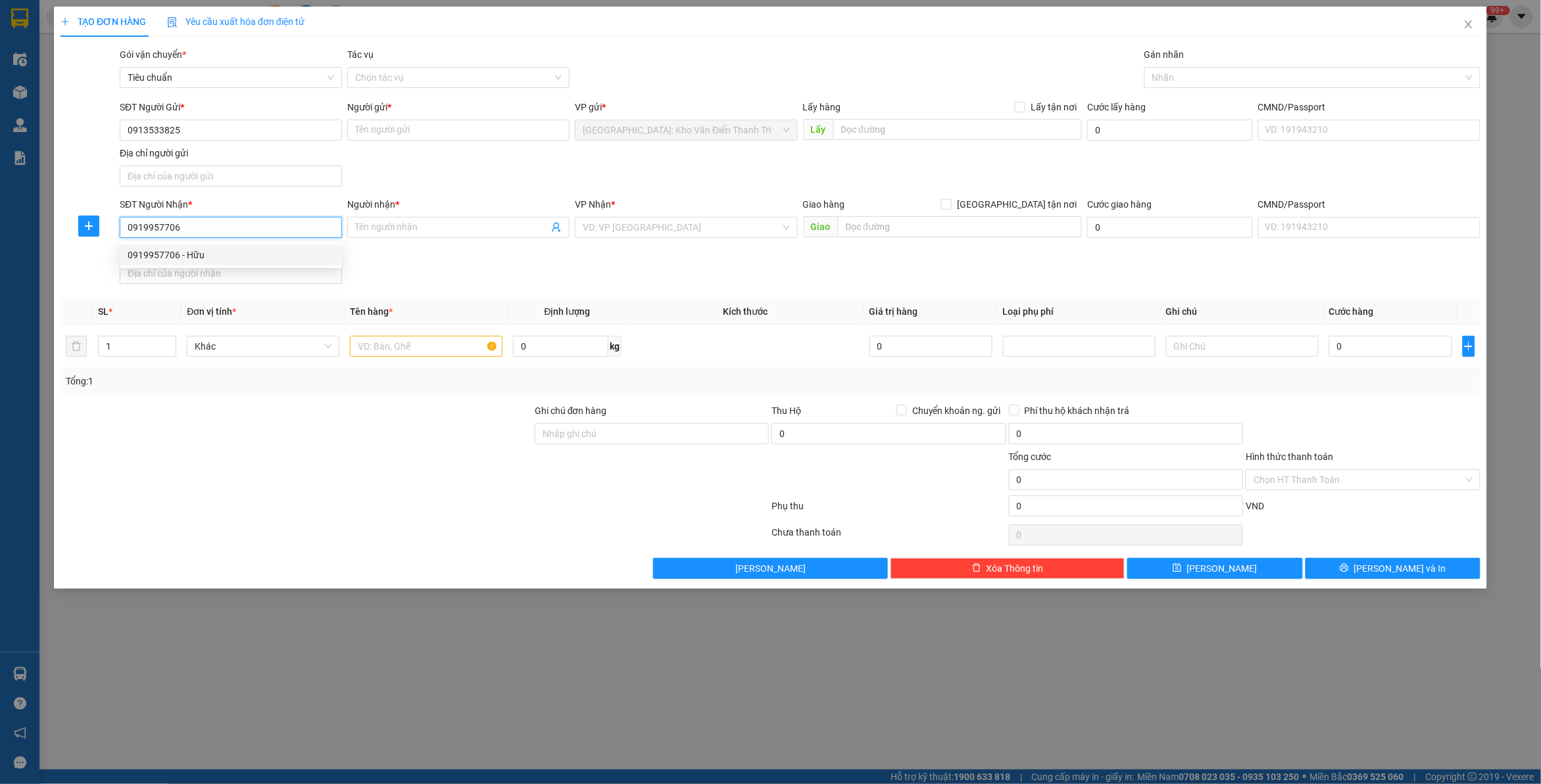
type input "0919957706"
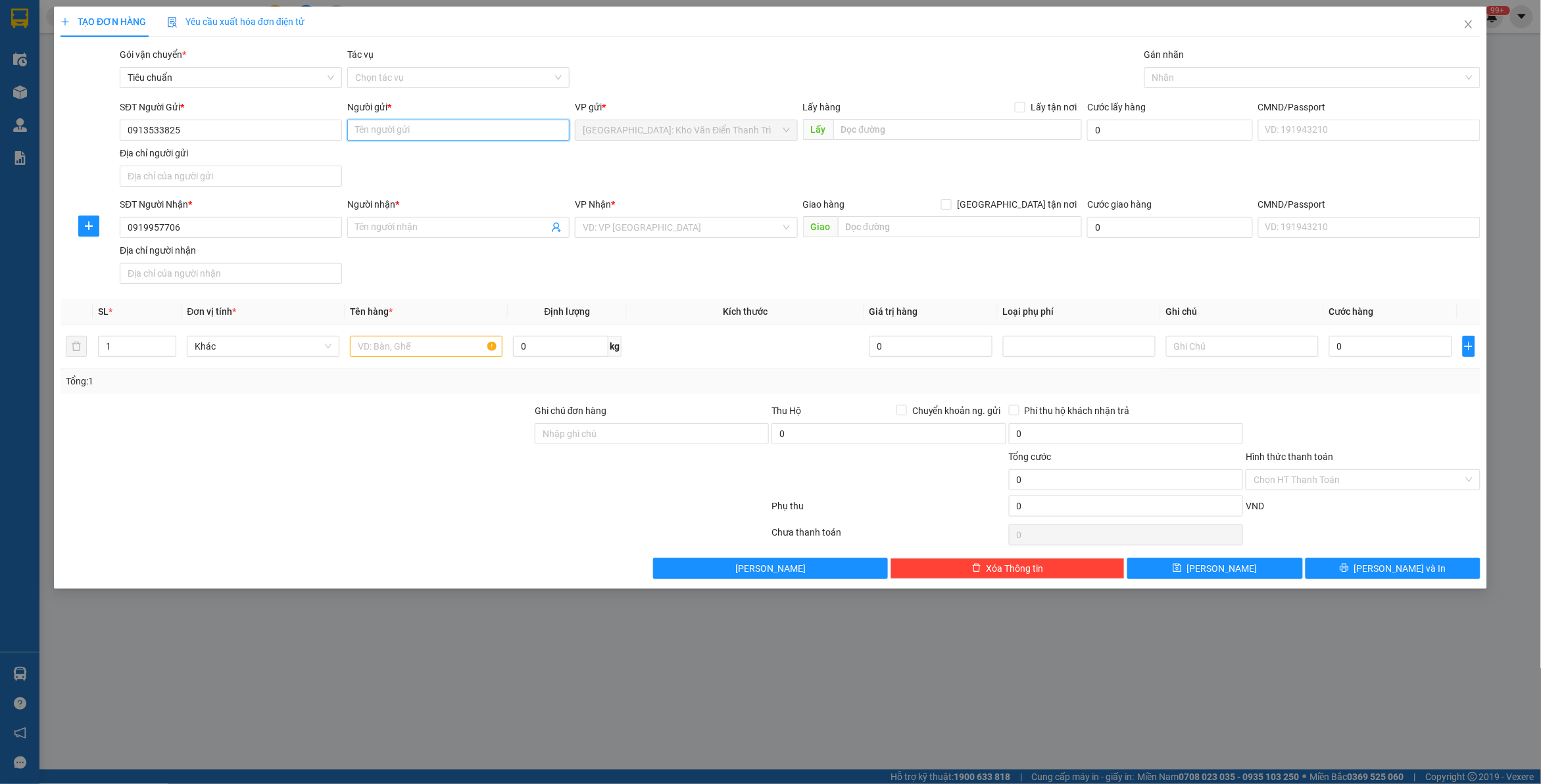
click at [448, 133] on input "Người gửi *" at bounding box center [458, 130] width 222 height 21
paste input "Diệp"
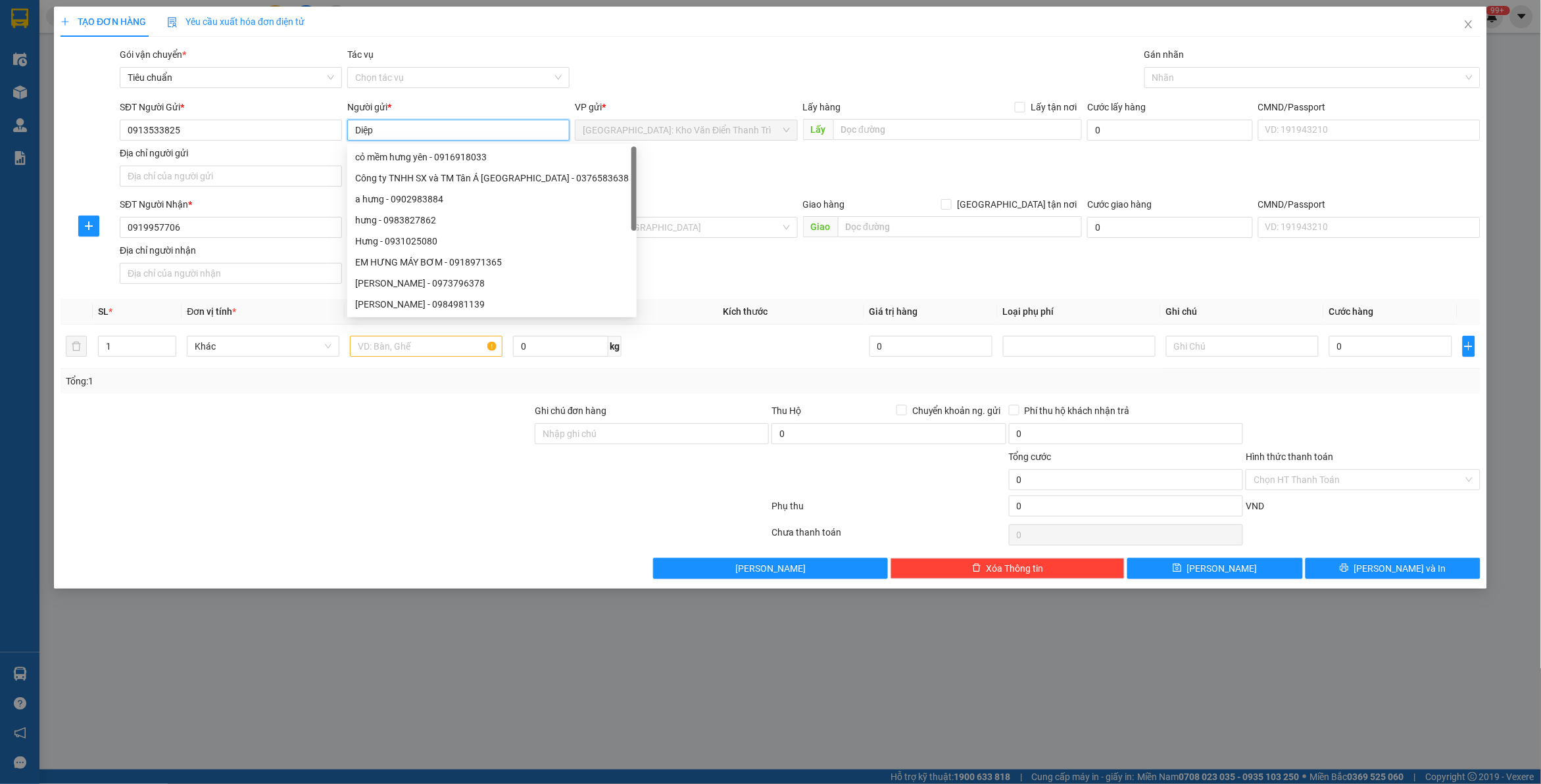
type input "Diệp"
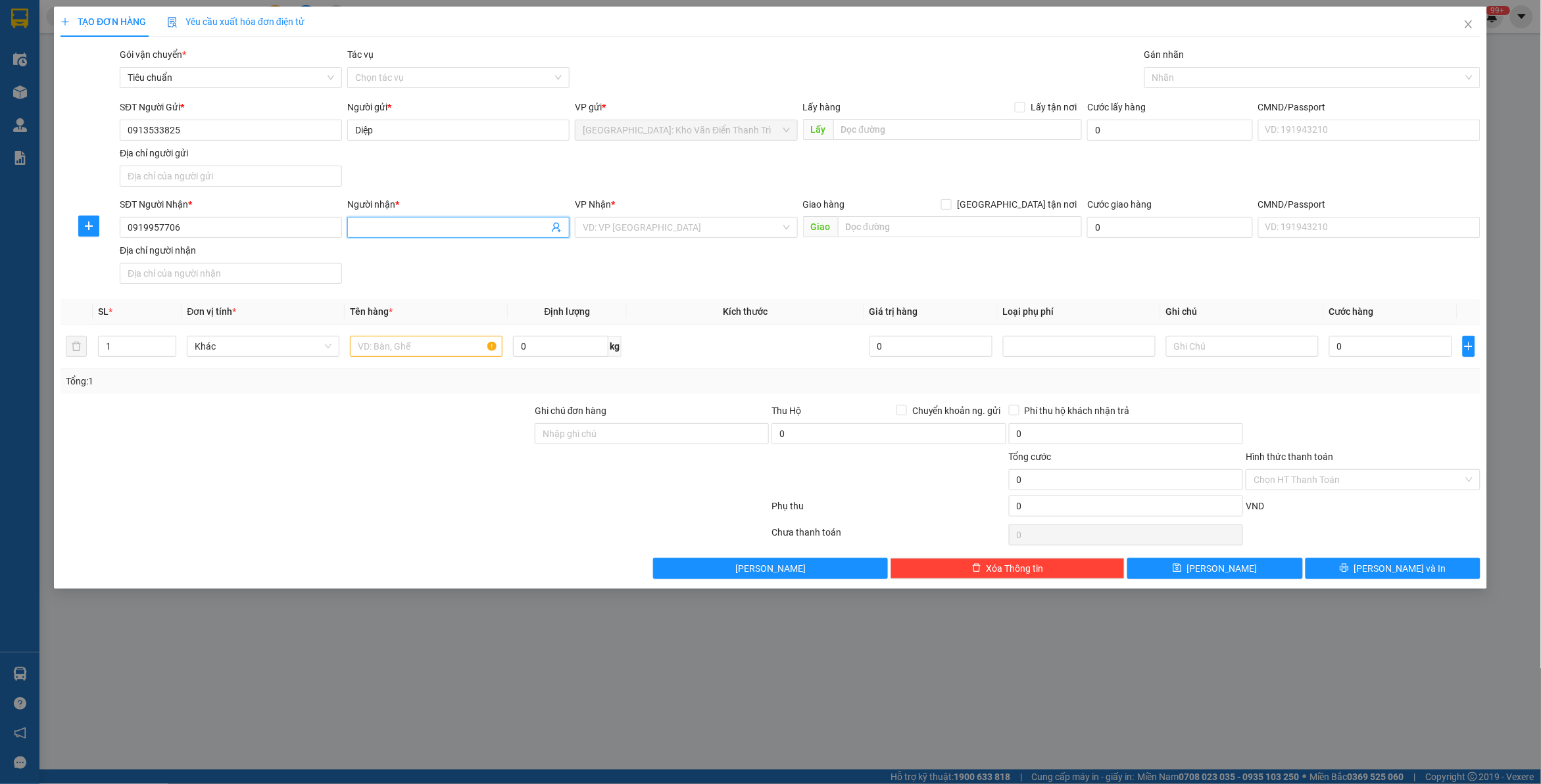
click at [445, 231] on input "Người nhận *" at bounding box center [451, 227] width 193 height 15
paste input "Hữu"
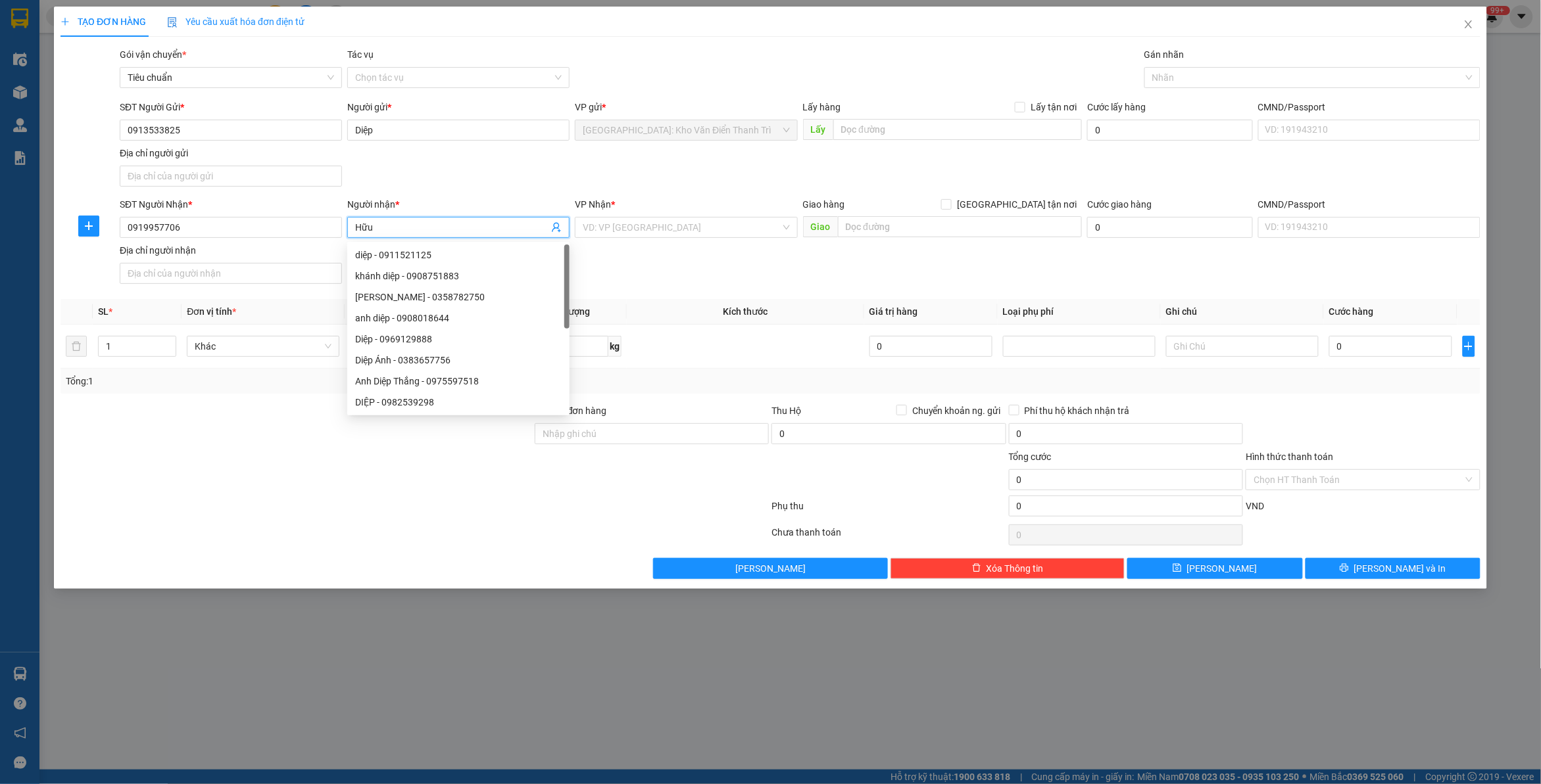
type input "Hữu"
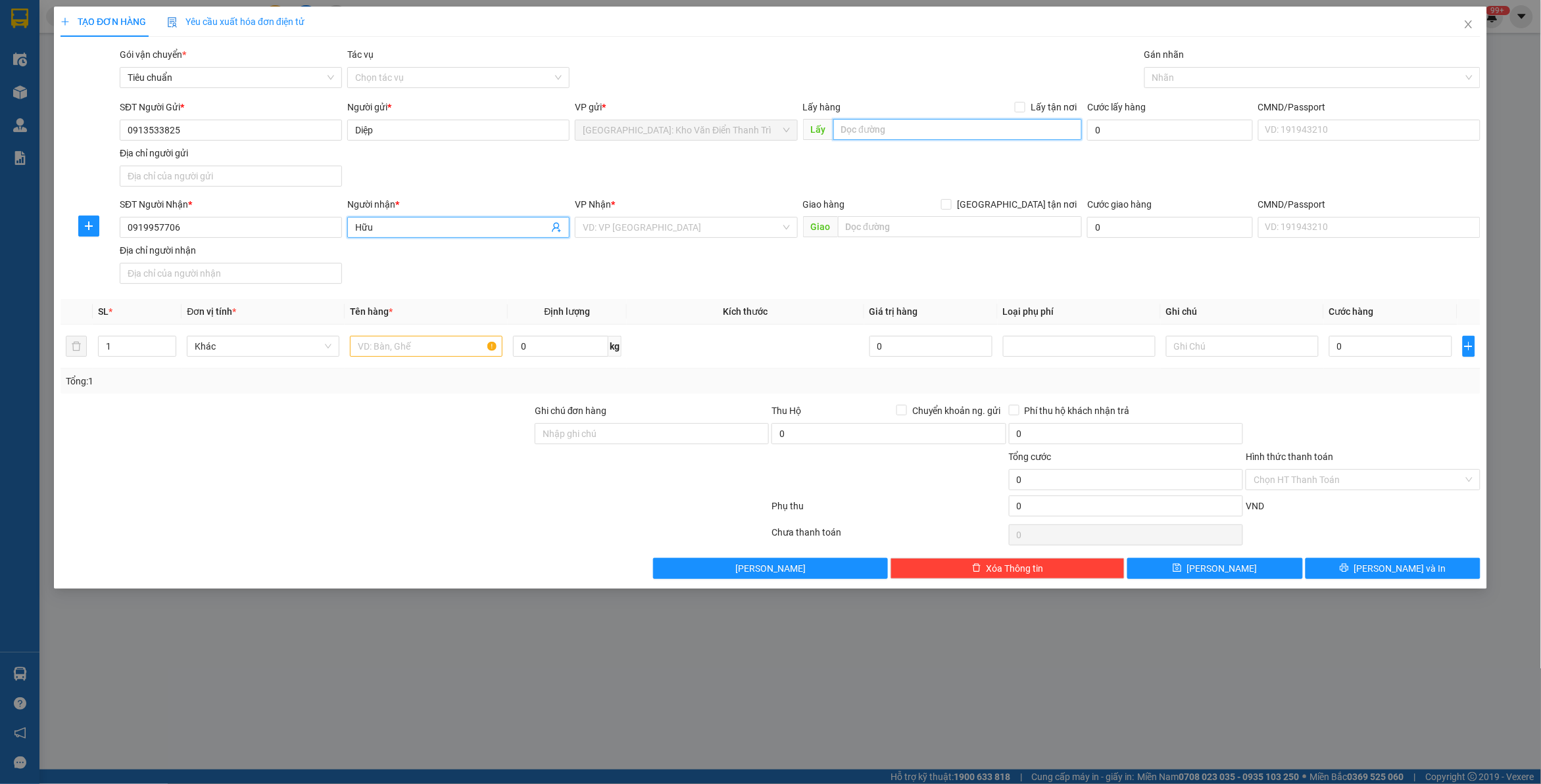
click at [984, 135] on input "text" at bounding box center [958, 129] width 249 height 21
paste input "kho A , cty CPC 1 , công ty cổ phần dược phẩm trung ương, 356 Giải phóng"
type input "kho A , cty CPC 1 , công ty cổ phần dược phẩm trung ương, 356 Giải phóng"
click at [1023, 108] on input "Lấy tận nơi" at bounding box center [1019, 106] width 9 height 9
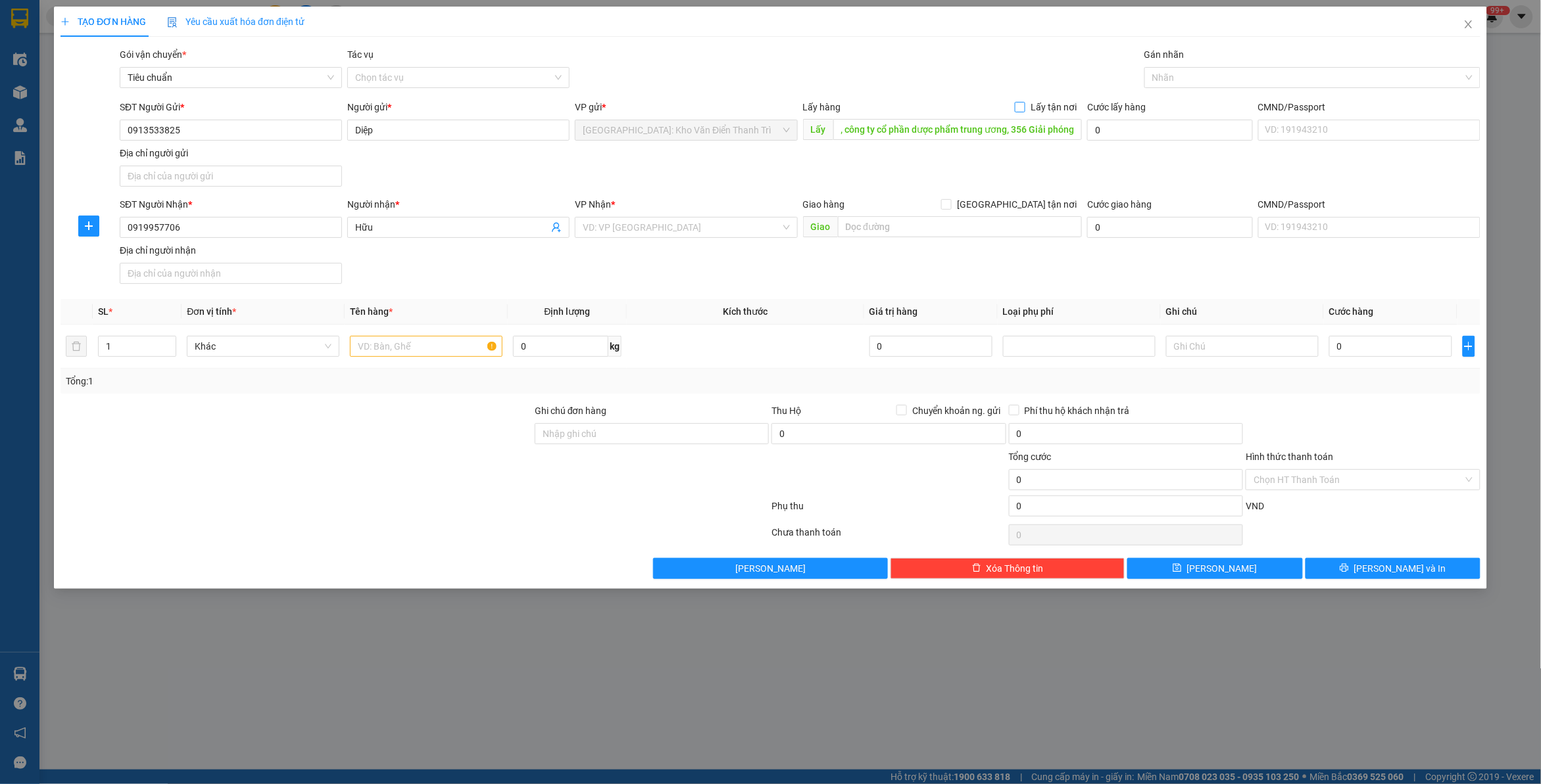
checkbox input "true"
click at [1023, 205] on span "[GEOGRAPHIC_DATA] tận nơi" at bounding box center [1017, 204] width 130 height 15
click at [951, 205] on input "[GEOGRAPHIC_DATA] tận nơi" at bounding box center [945, 203] width 9 height 9
checkbox input "true"
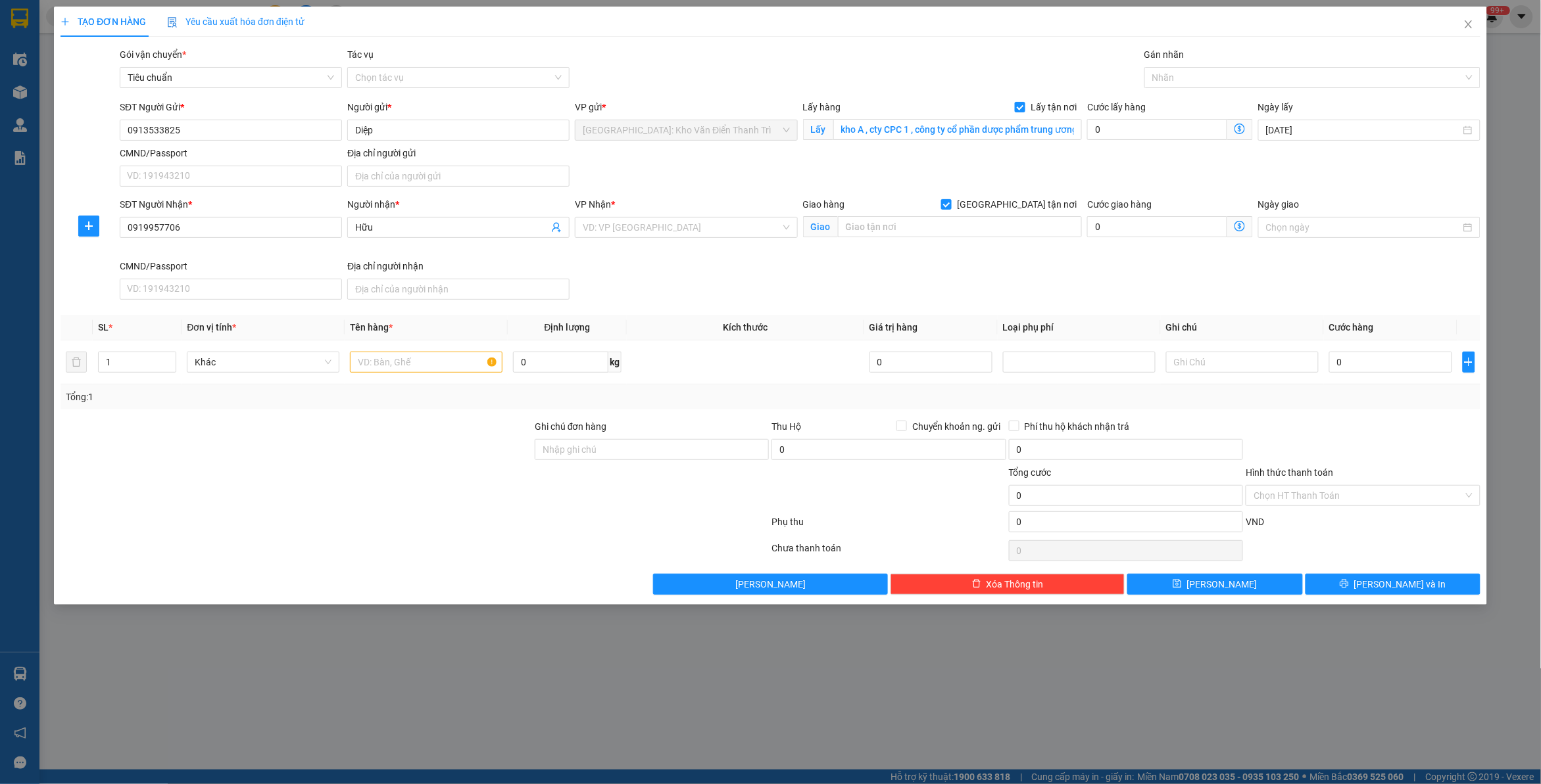
click at [916, 46] on div "TẠO ĐƠN HÀNG Yêu cầu xuất hóa đơn điện tử Transit Pickup Surcharge Ids Transit …" at bounding box center [770, 300] width 1420 height 589
click at [888, 233] on input "text" at bounding box center [961, 227] width 244 height 21
paste input "làng [GEOGRAPHIC_DATA] tượng lĩnh huyện [GEOGRAPHIC_DATA]"
type input "làng [GEOGRAPHIC_DATA] tượng lĩnh huyện [GEOGRAPHIC_DATA]"
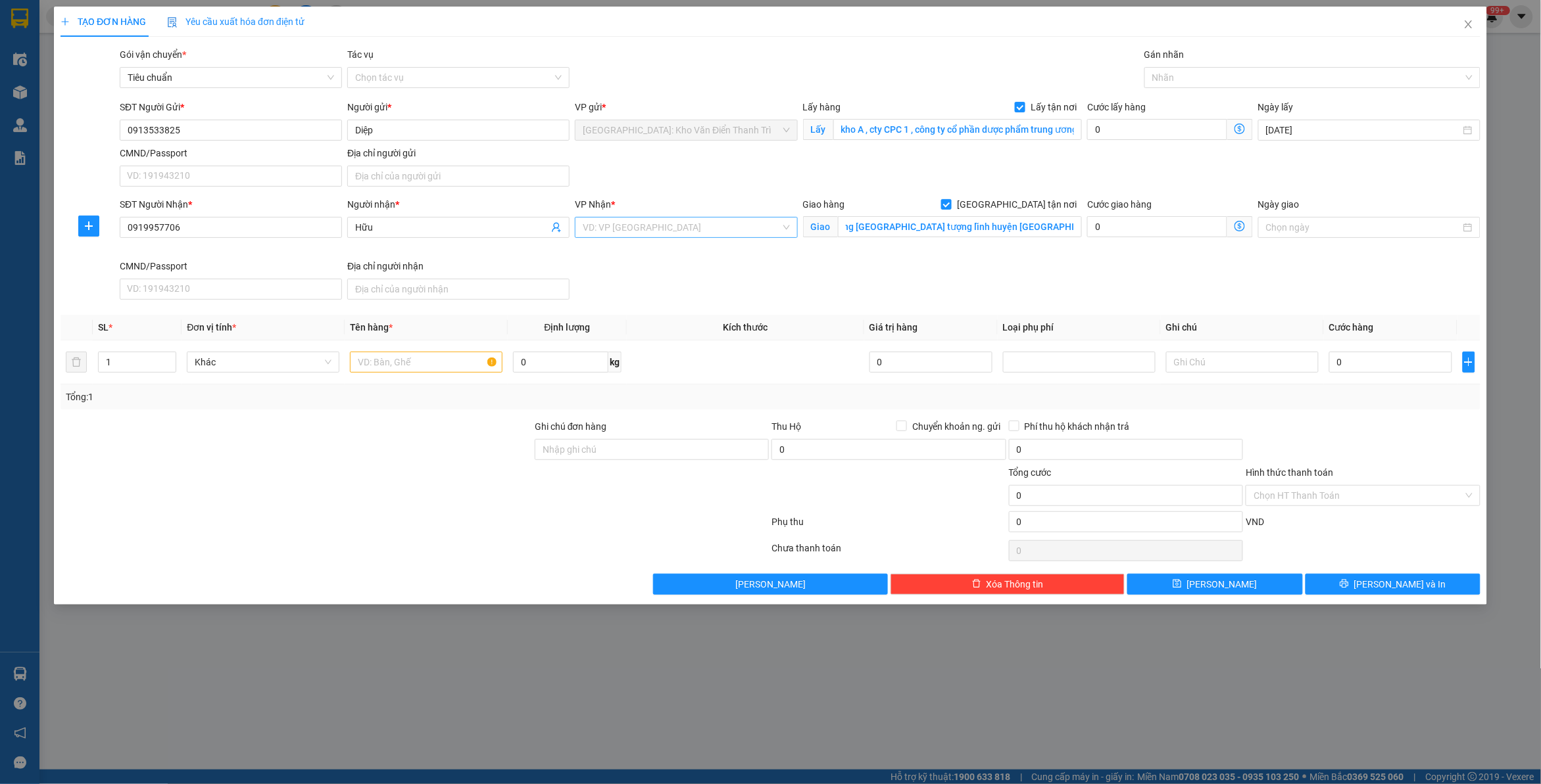
click at [643, 235] on input "search" at bounding box center [681, 228] width 197 height 20
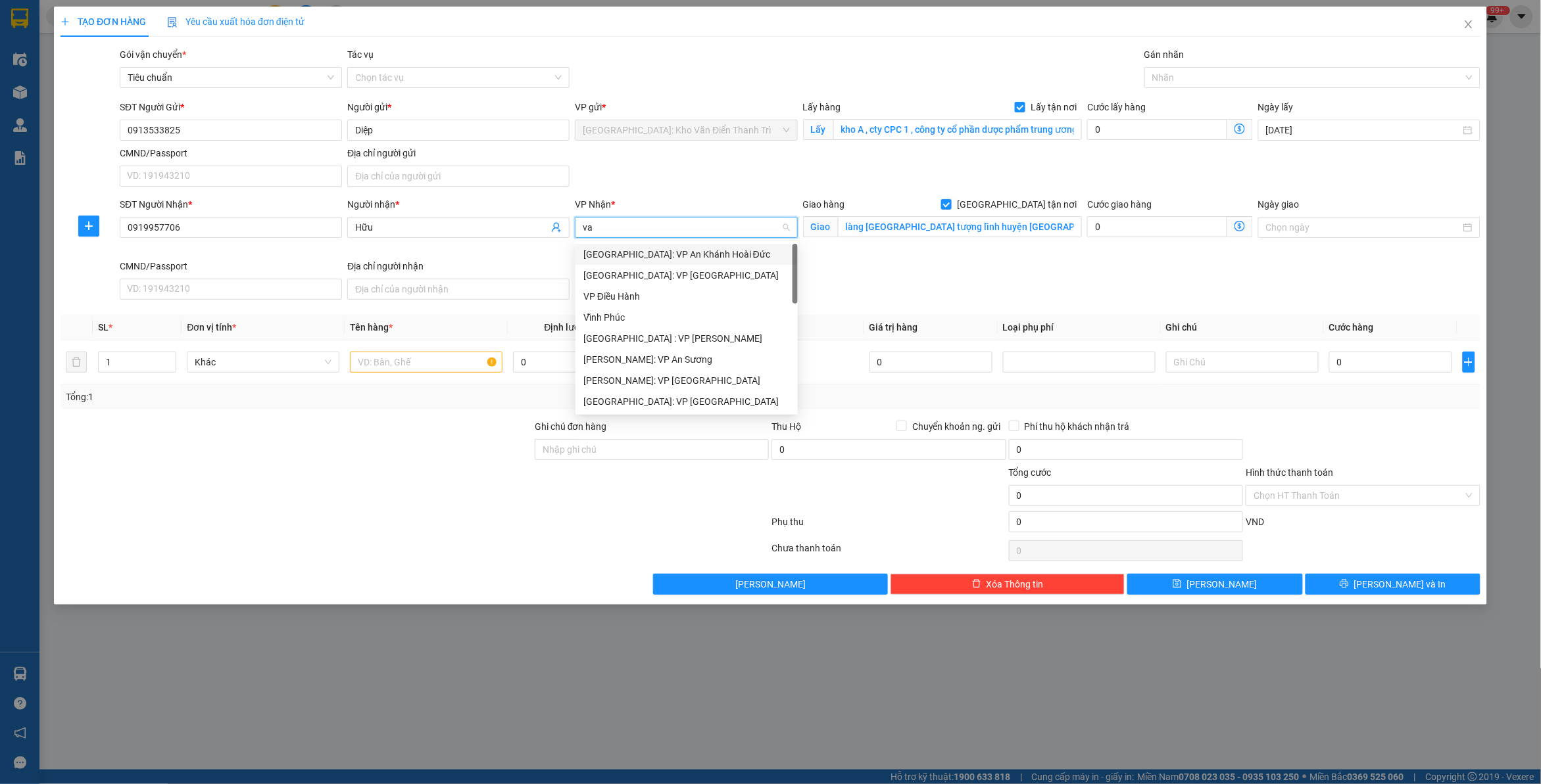
type input "van"
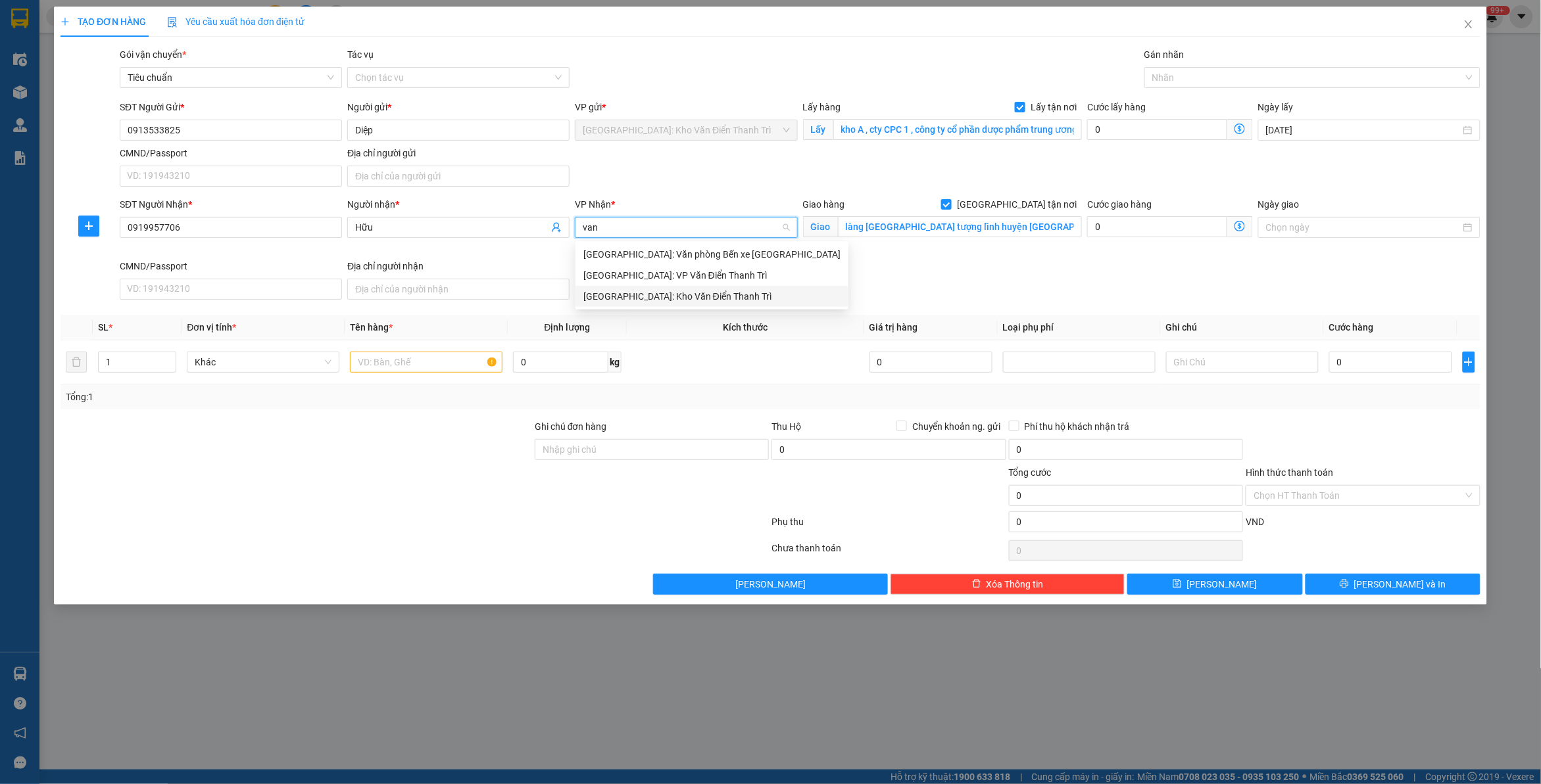
drag, startPoint x: 647, startPoint y: 295, endPoint x: 842, endPoint y: 70, distance: 297.7
click at [647, 295] on div "[GEOGRAPHIC_DATA]: Kho Văn Điển Thanh Trì" at bounding box center [712, 296] width 257 height 15
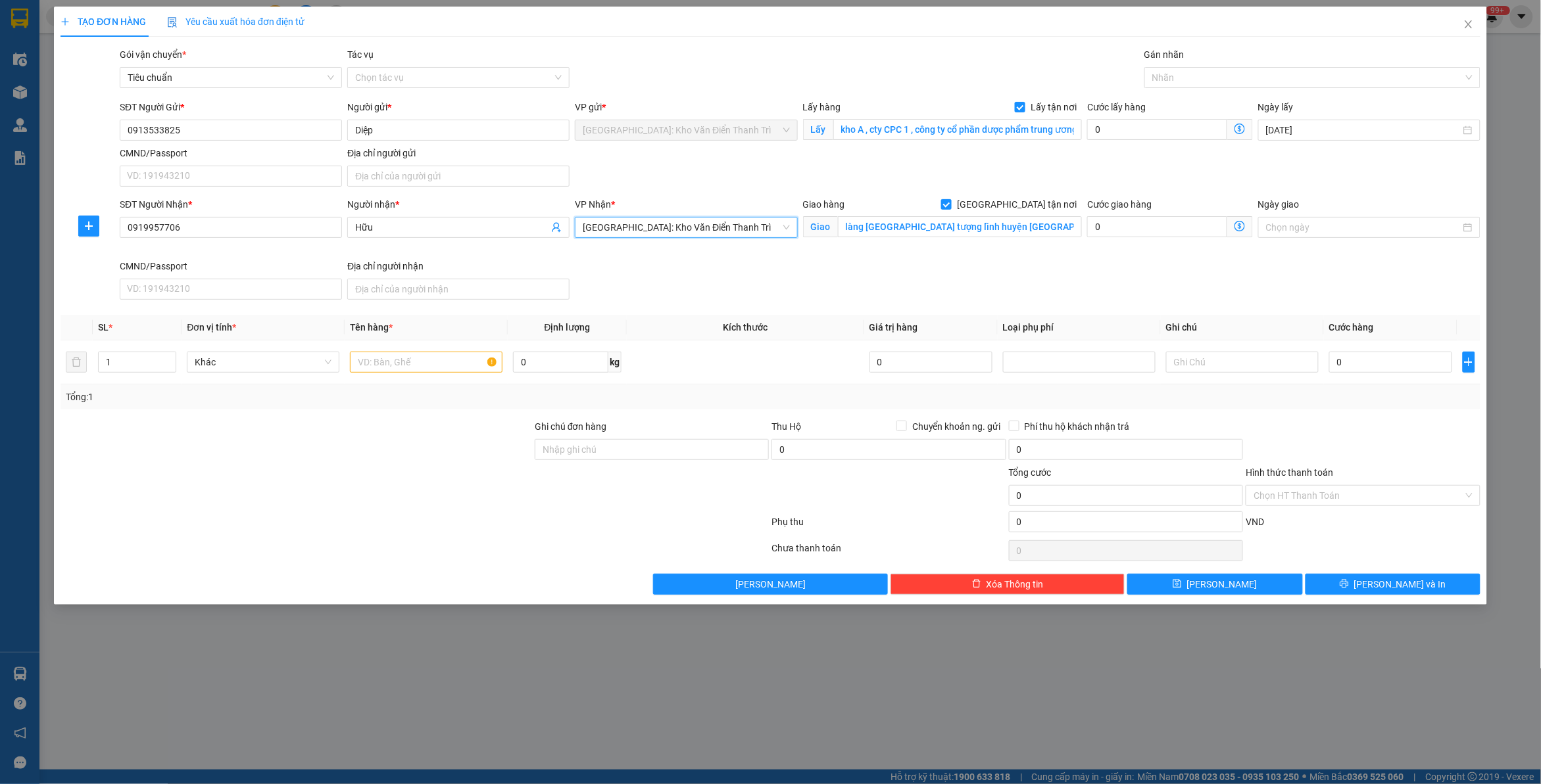
click at [865, 73] on div "Gói vận chuyển * Tiêu chuẩn Tác vụ Chọn tác vụ Gán nhãn Nhãn" at bounding box center [801, 71] width 1366 height 46
click at [1201, 73] on div at bounding box center [1306, 77] width 316 height 16
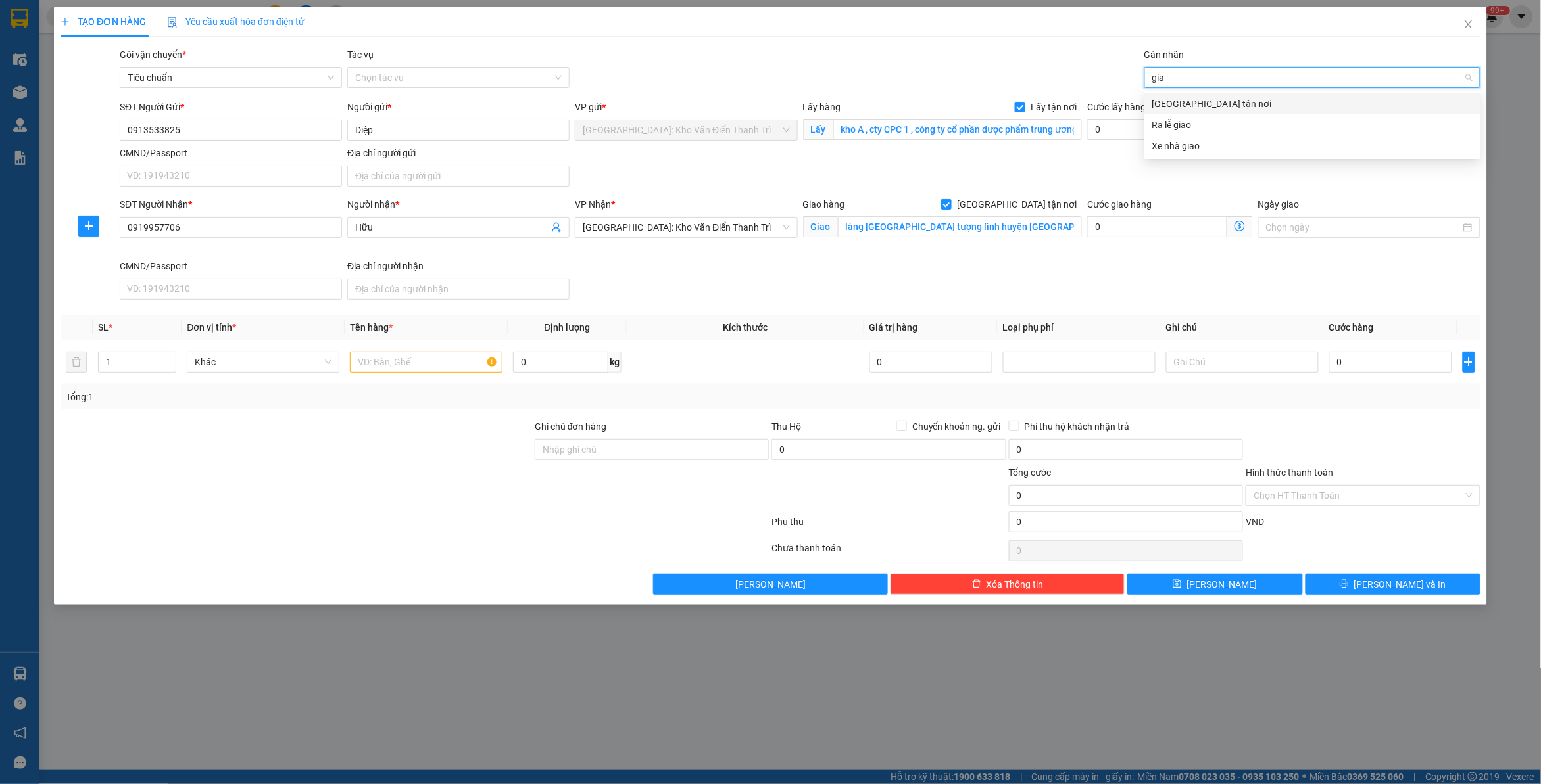
type input "giao"
click at [1209, 96] on div "[GEOGRAPHIC_DATA] tận nơi" at bounding box center [1313, 103] width 321 height 15
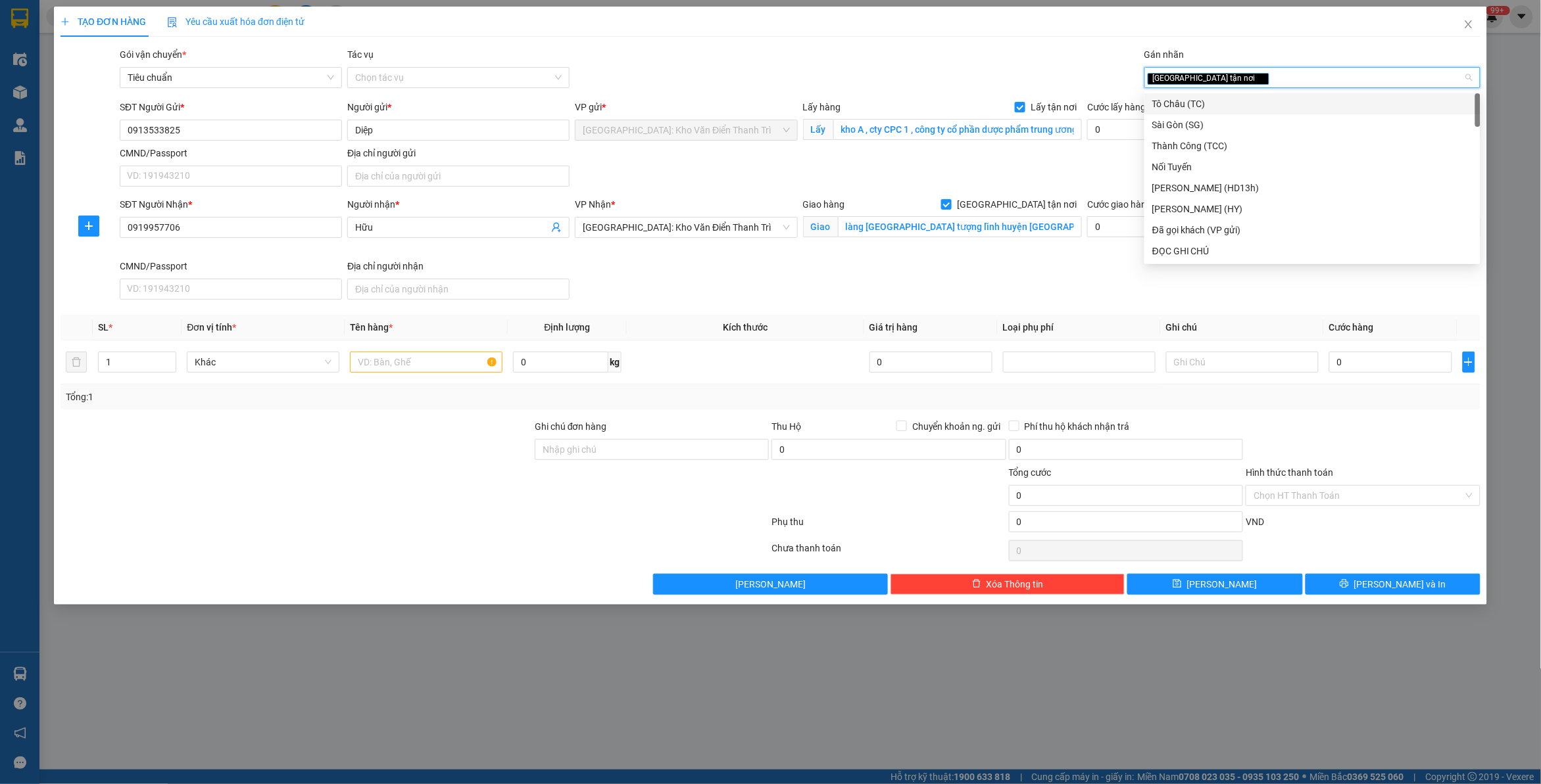
click at [811, 40] on div "TẠO ĐƠN HÀNG Yêu cầu xuất hóa đơn điện tử Transit Pickup Surcharge Ids Transit …" at bounding box center [770, 300] width 1420 height 589
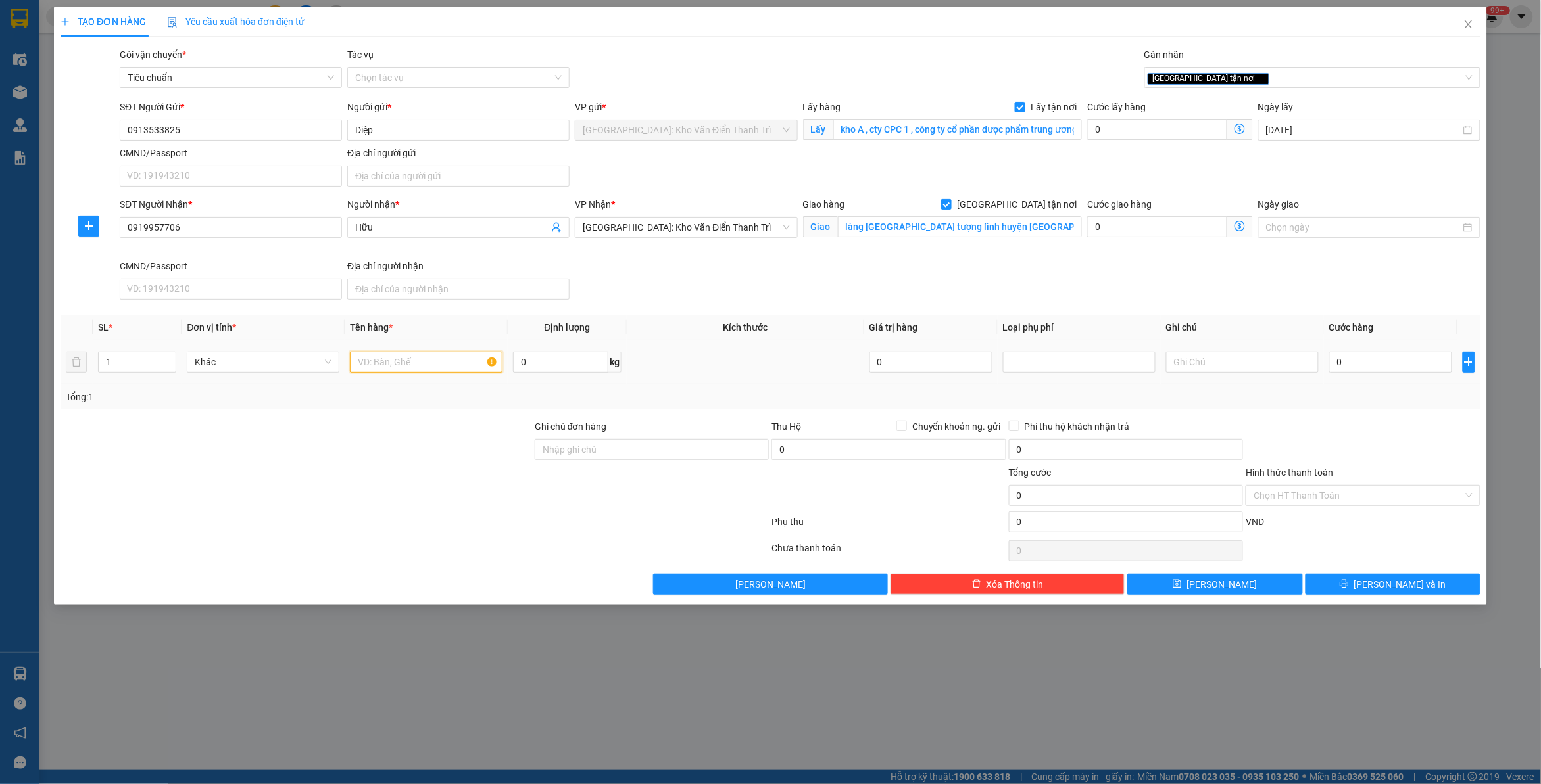
click at [469, 373] on input "text" at bounding box center [426, 362] width 152 height 21
paste input "20 thùng thuốc"
type input "20 thùng thuốc a luân đón giải phóng"
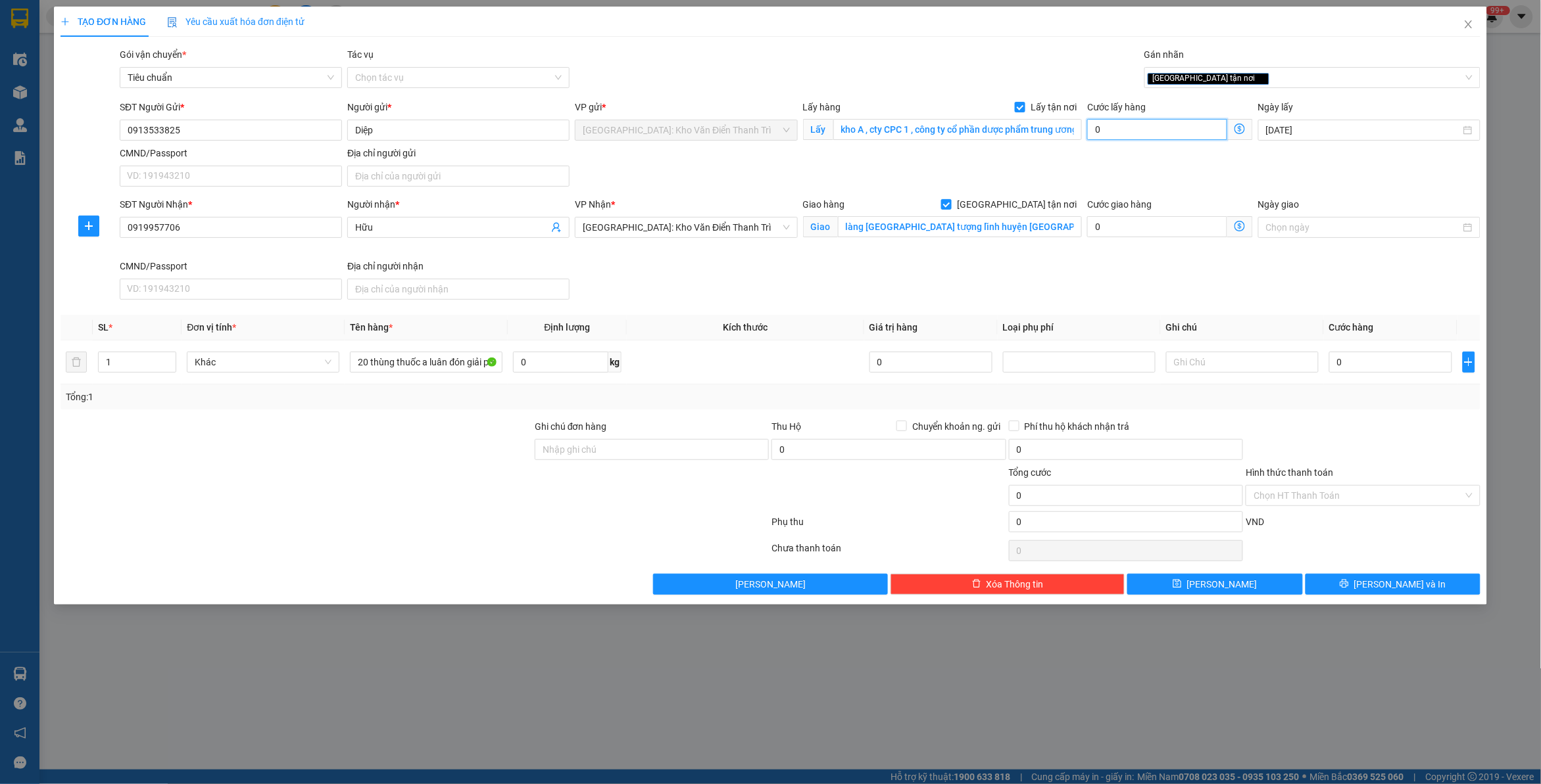
click at [1148, 129] on input "0" at bounding box center [1157, 129] width 140 height 21
type input "6"
type input "65"
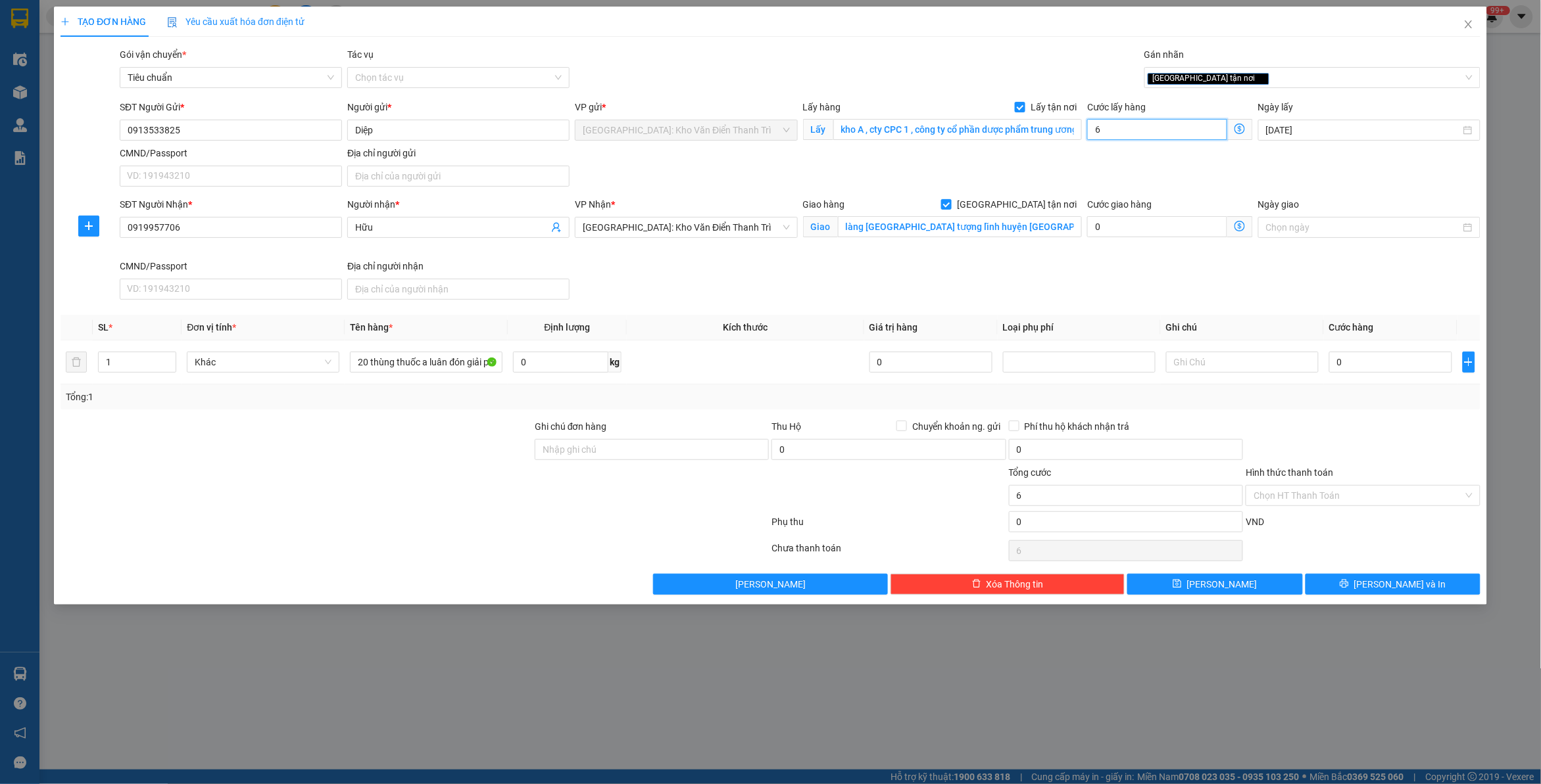
type input "65"
type input "650"
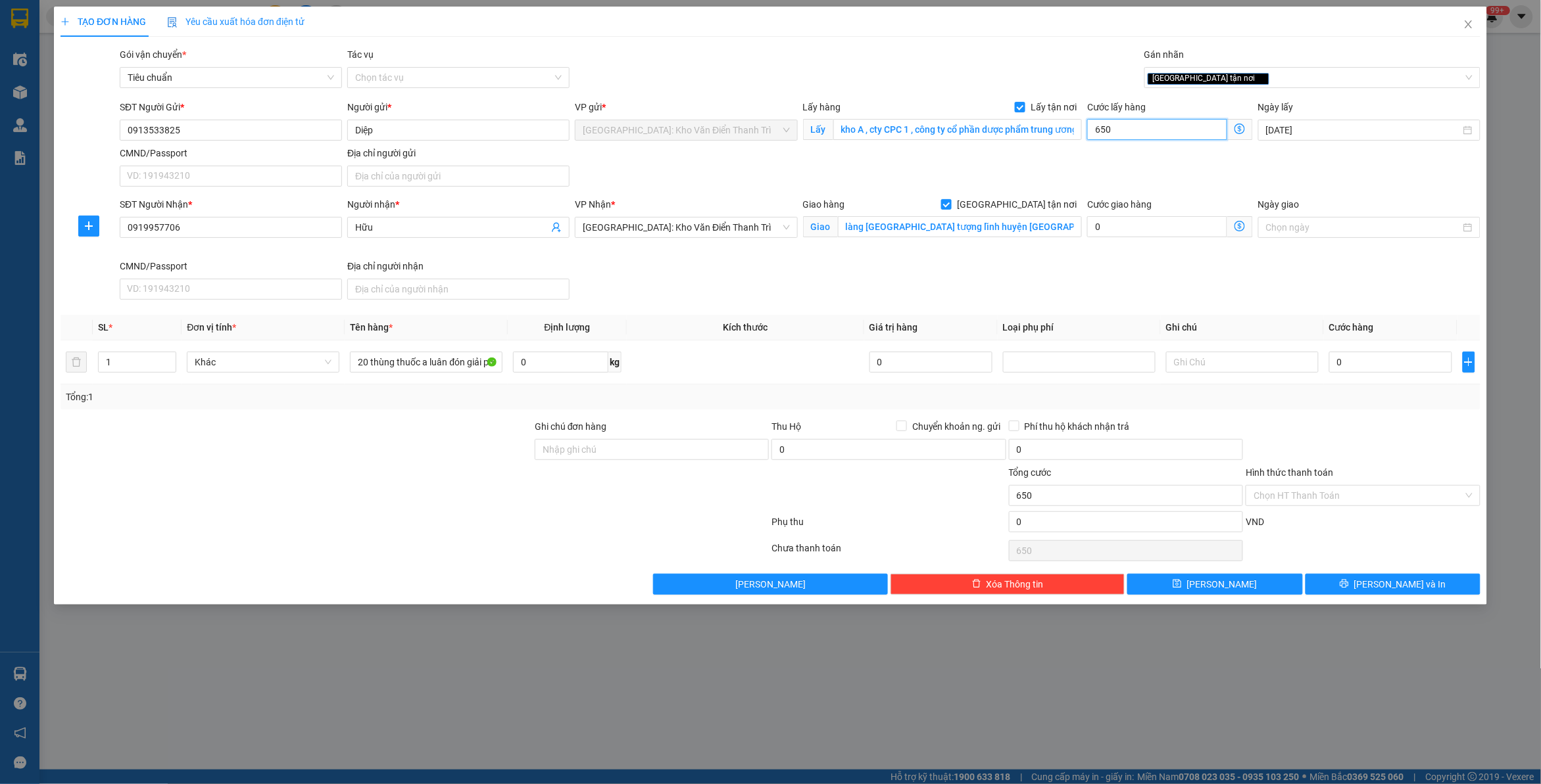
type input "6.500"
type input "65.000"
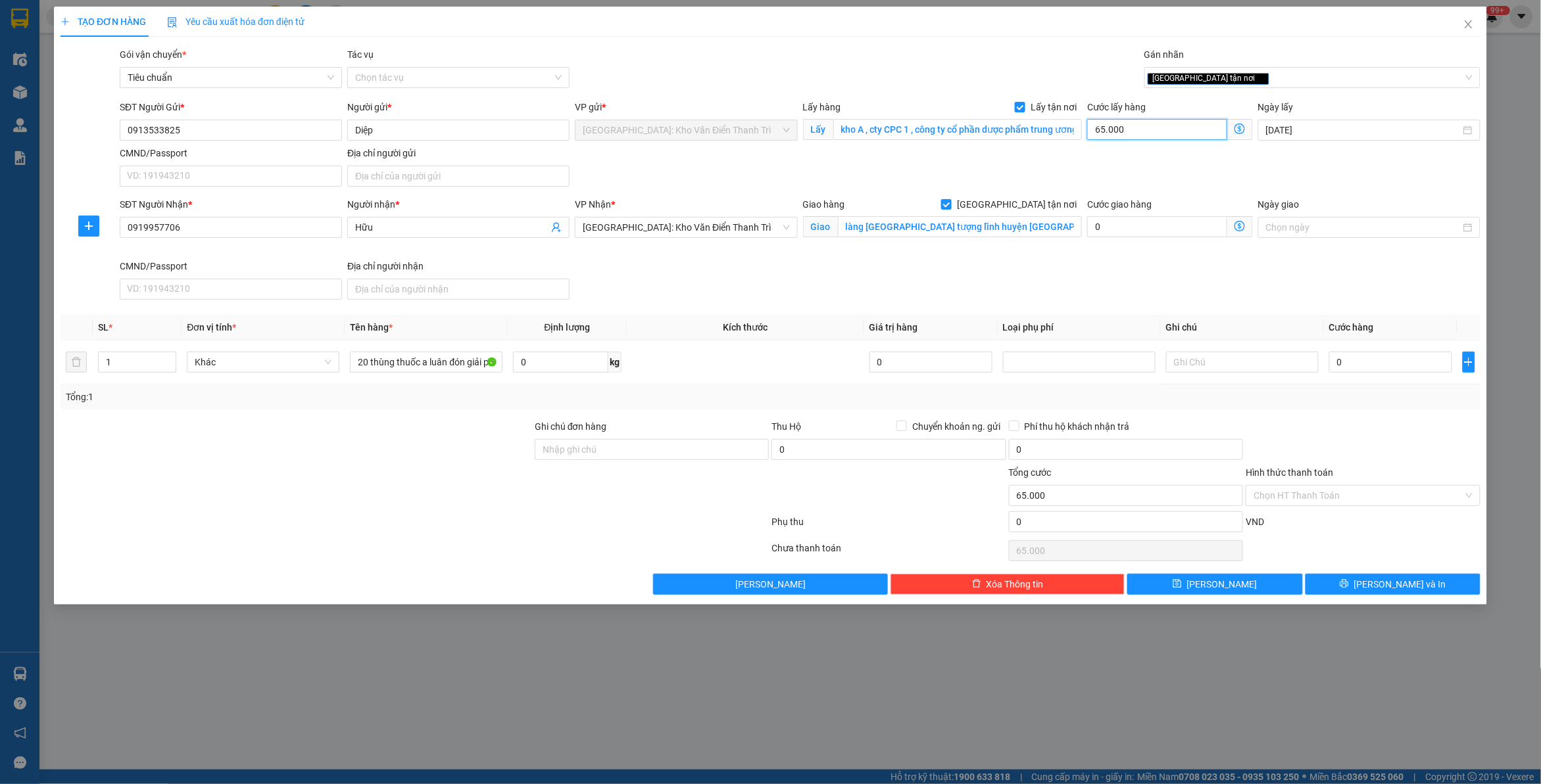
type input "65.000"
click at [949, 73] on div "Gói vận chuyển * Tiêu chuẩn Tác vụ Chọn tác vụ Gán nhãn Giao tận nơi" at bounding box center [801, 71] width 1366 height 46
click at [935, 71] on div "Gói vận chuyển * Tiêu chuẩn Tác vụ Chọn tác vụ Gán nhãn Giao tận nơi" at bounding box center [801, 71] width 1366 height 46
click at [1372, 359] on input "0" at bounding box center [1391, 362] width 123 height 21
type input "1"
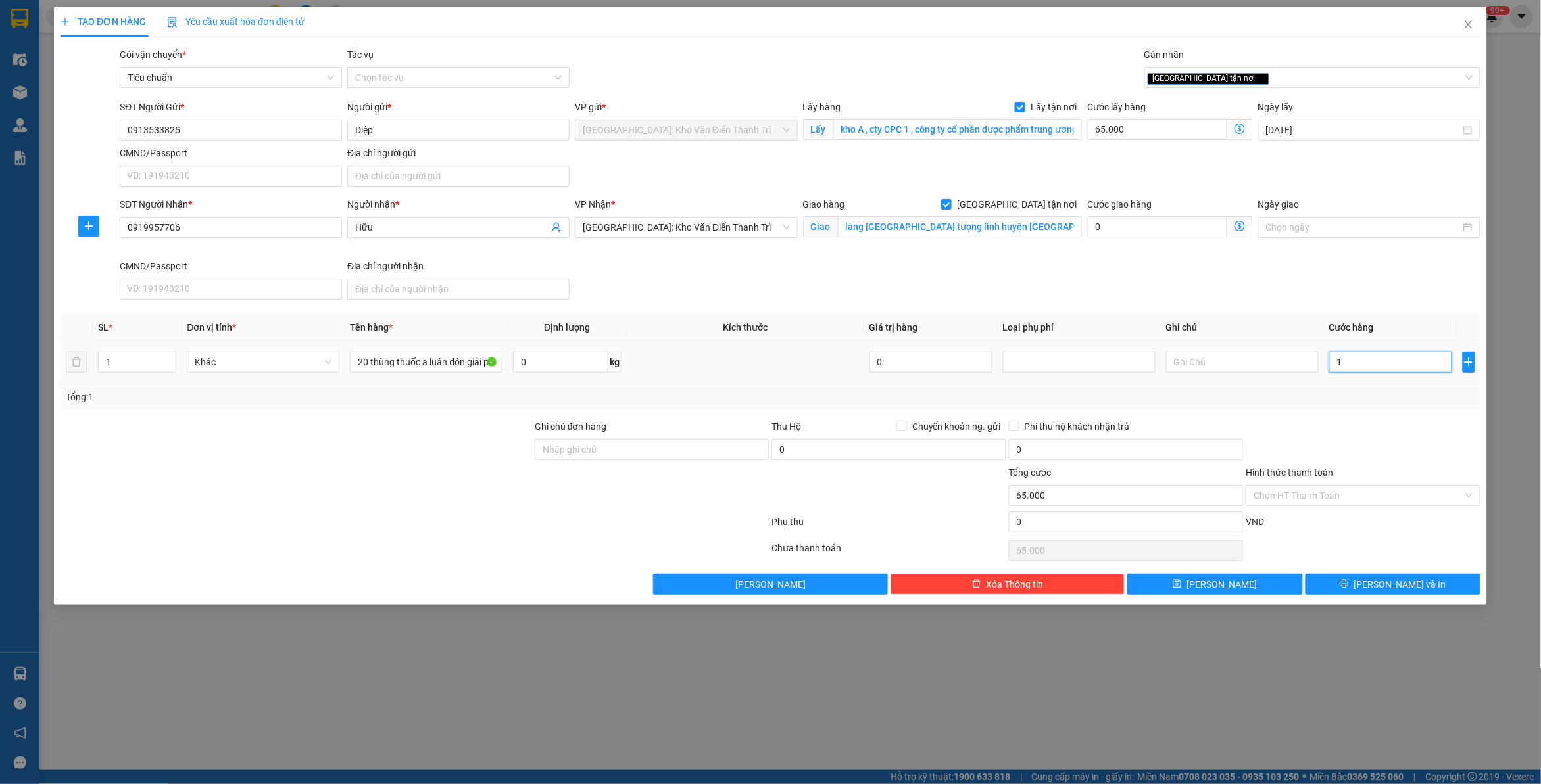
type input "65.001"
type input "1.000"
type input "66.000"
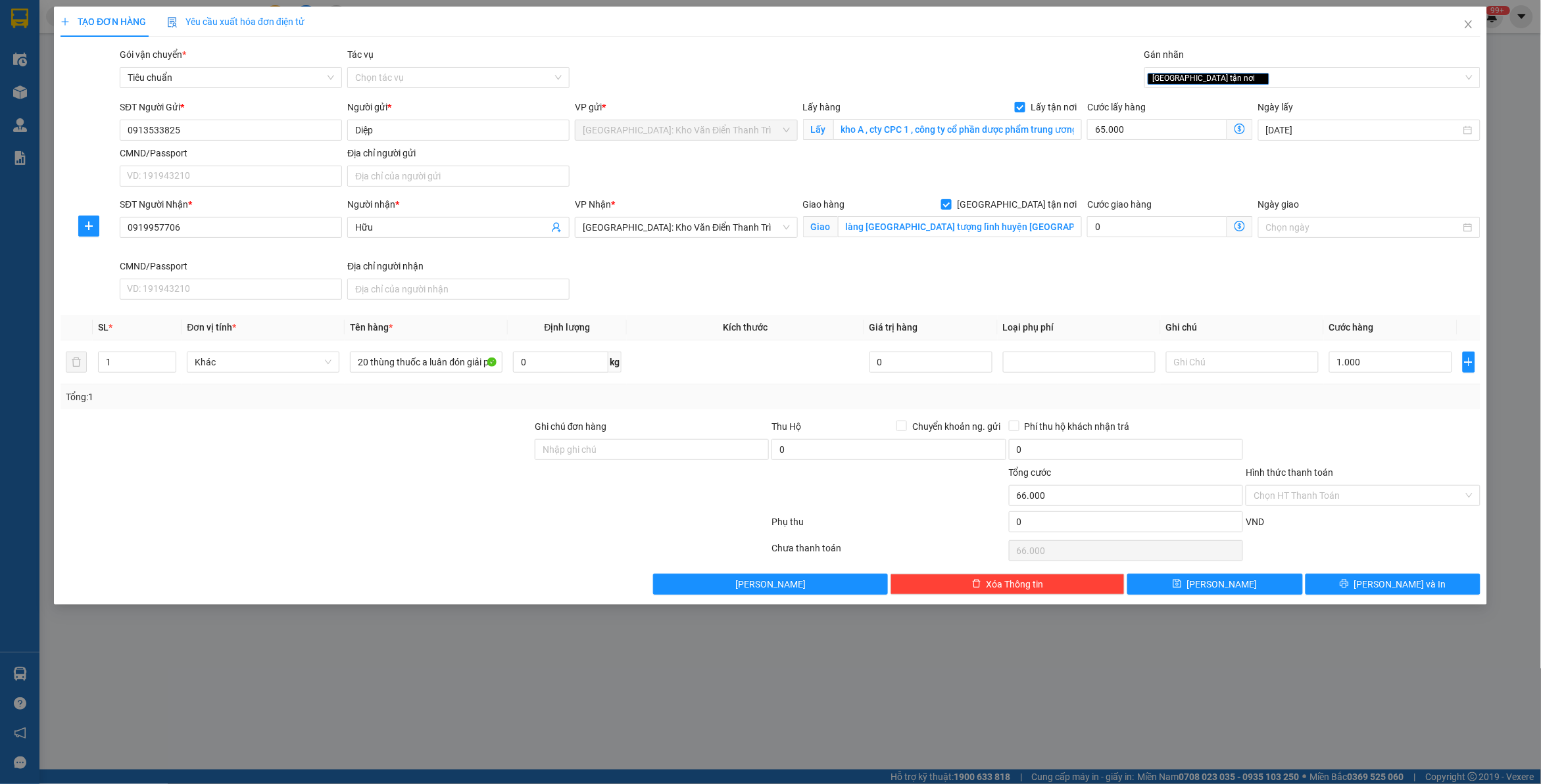
click at [803, 64] on div "Gói vận chuyển * Tiêu chuẩn Tác vụ Chọn tác vụ Gán nhãn Giao tận nơi" at bounding box center [801, 71] width 1366 height 46
click at [659, 452] on input "Ghi chú đơn hàng" at bounding box center [652, 450] width 234 height 21
type input "15/9 đón"
click at [293, 498] on div at bounding box center [296, 489] width 474 height 46
click at [1198, 591] on button "[PERSON_NAME]" at bounding box center [1215, 584] width 175 height 21
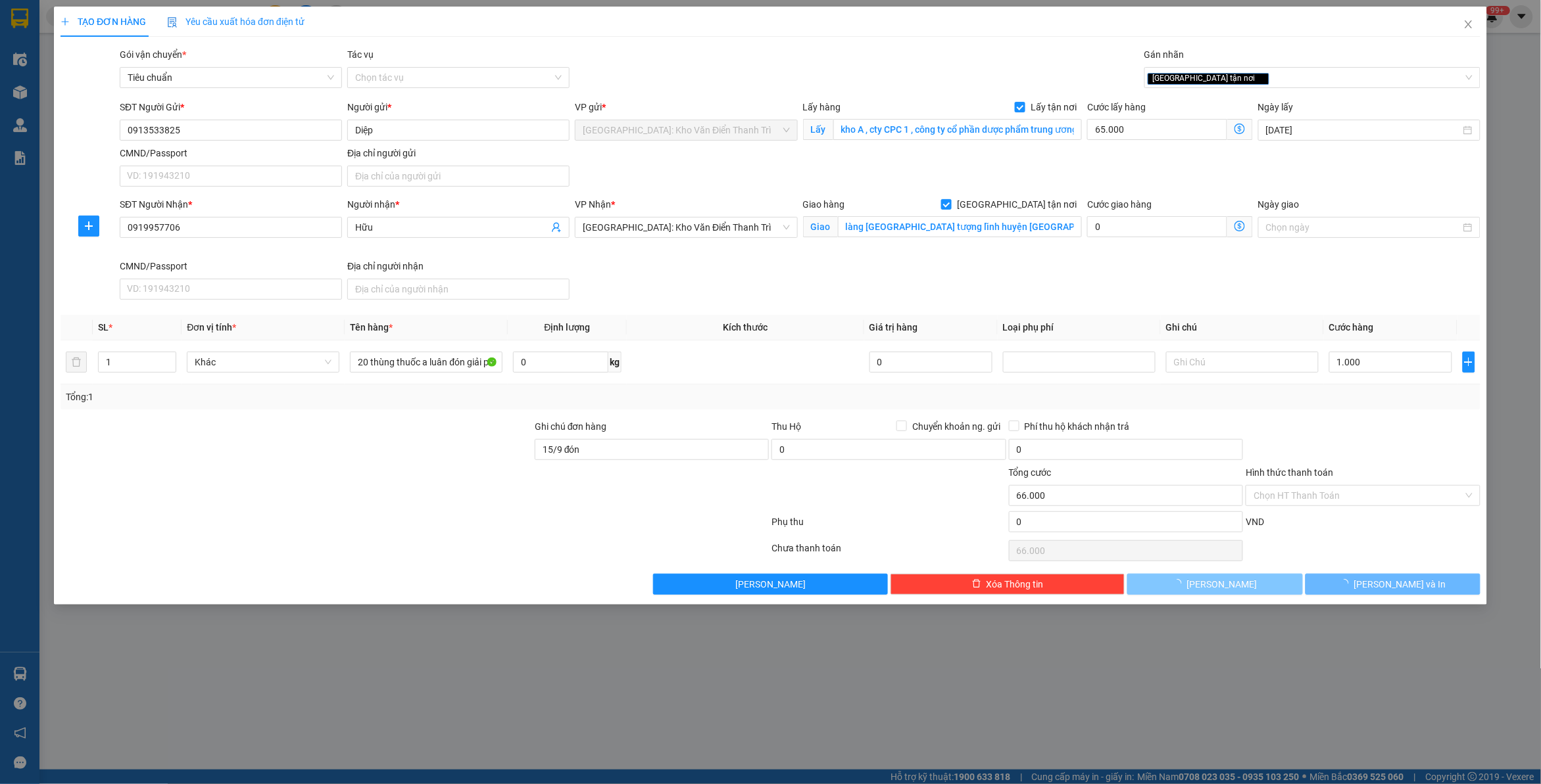
checkbox input "false"
type input "0"
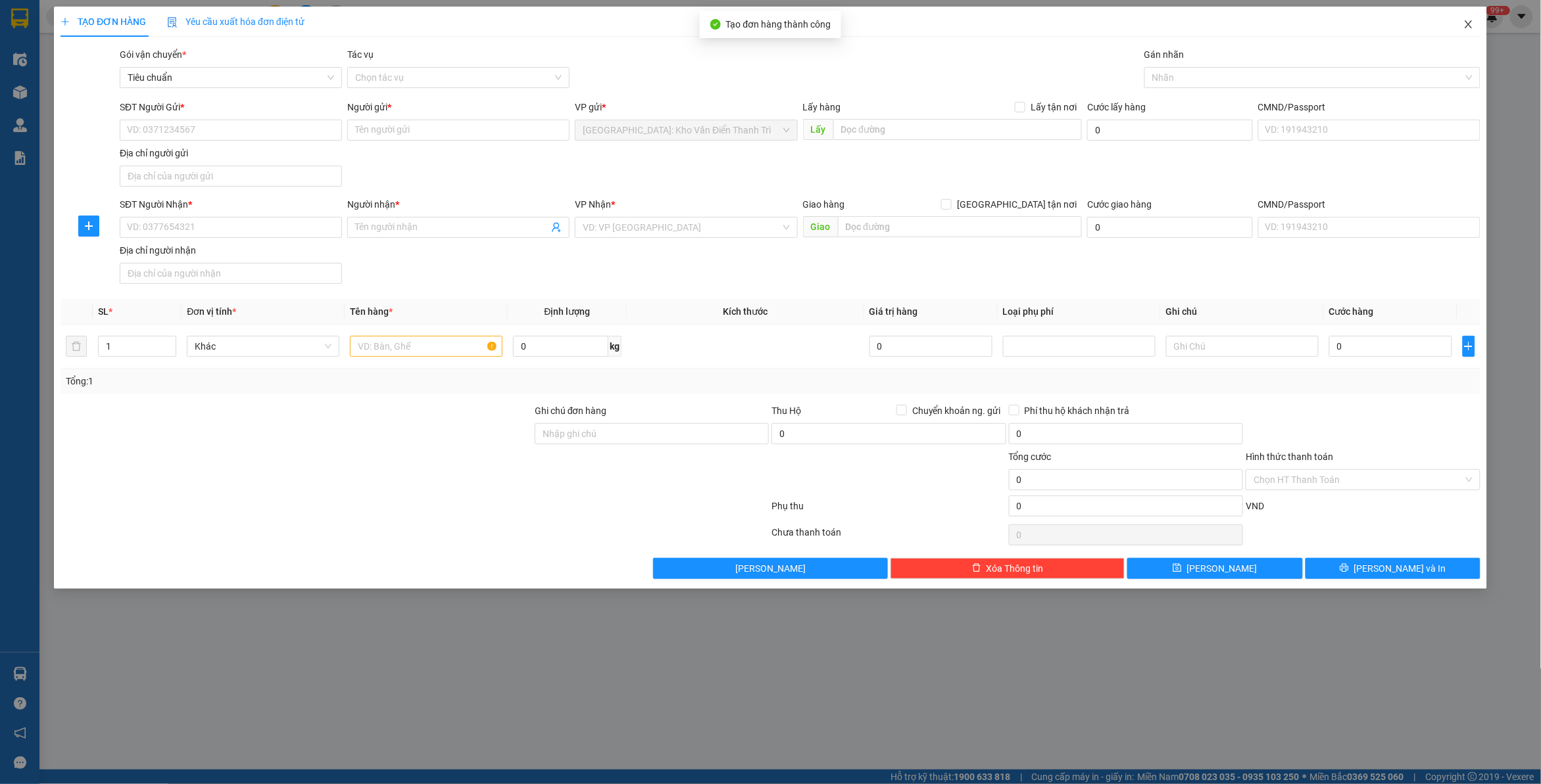
click at [1471, 27] on icon "close" at bounding box center [1468, 24] width 7 height 8
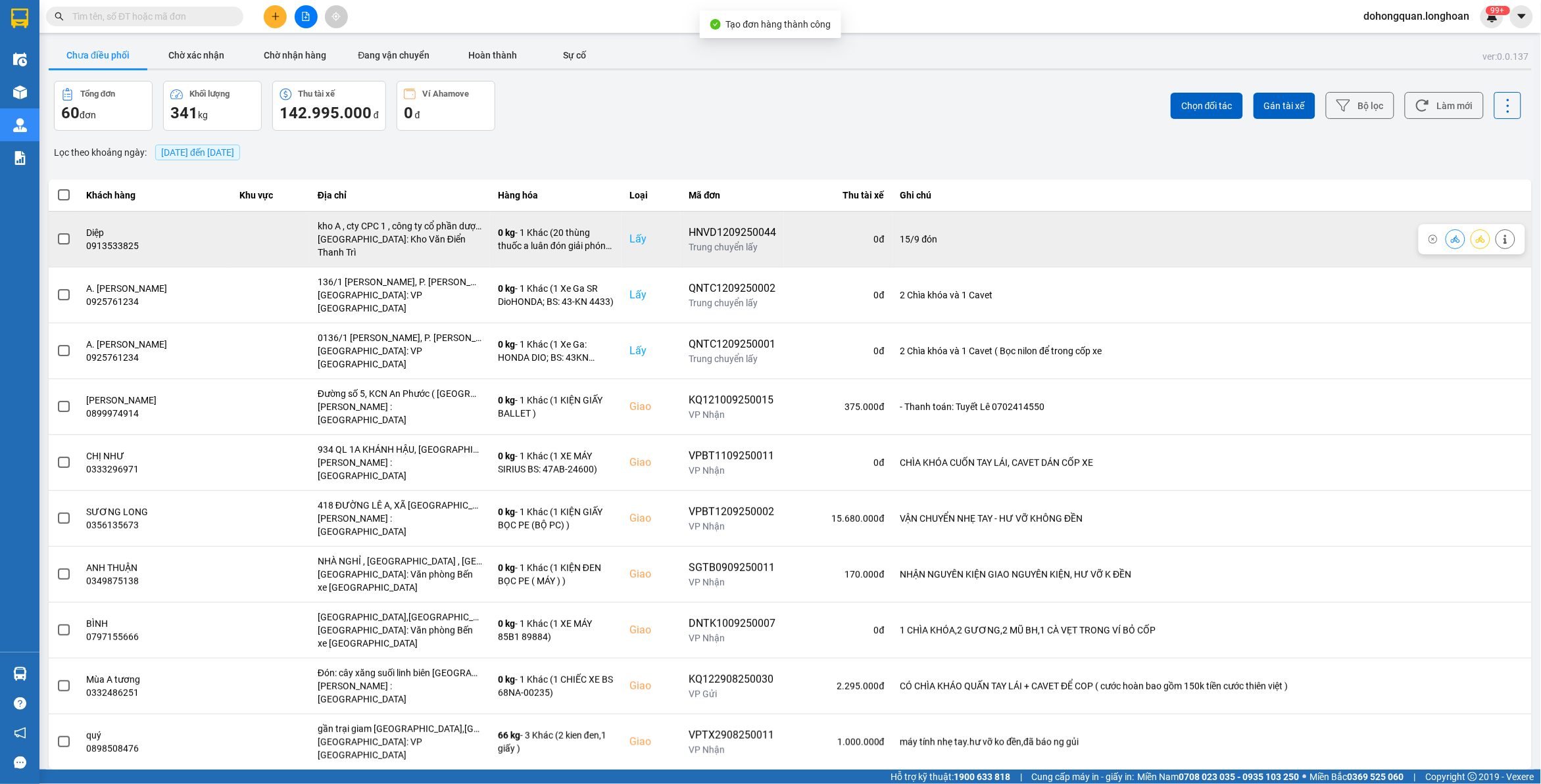
click at [714, 225] on div "HNVD1209250044" at bounding box center [732, 232] width 87 height 16
copy div "HNVD1209250044"
click at [1476, 235] on icon at bounding box center [1480, 239] width 9 height 9
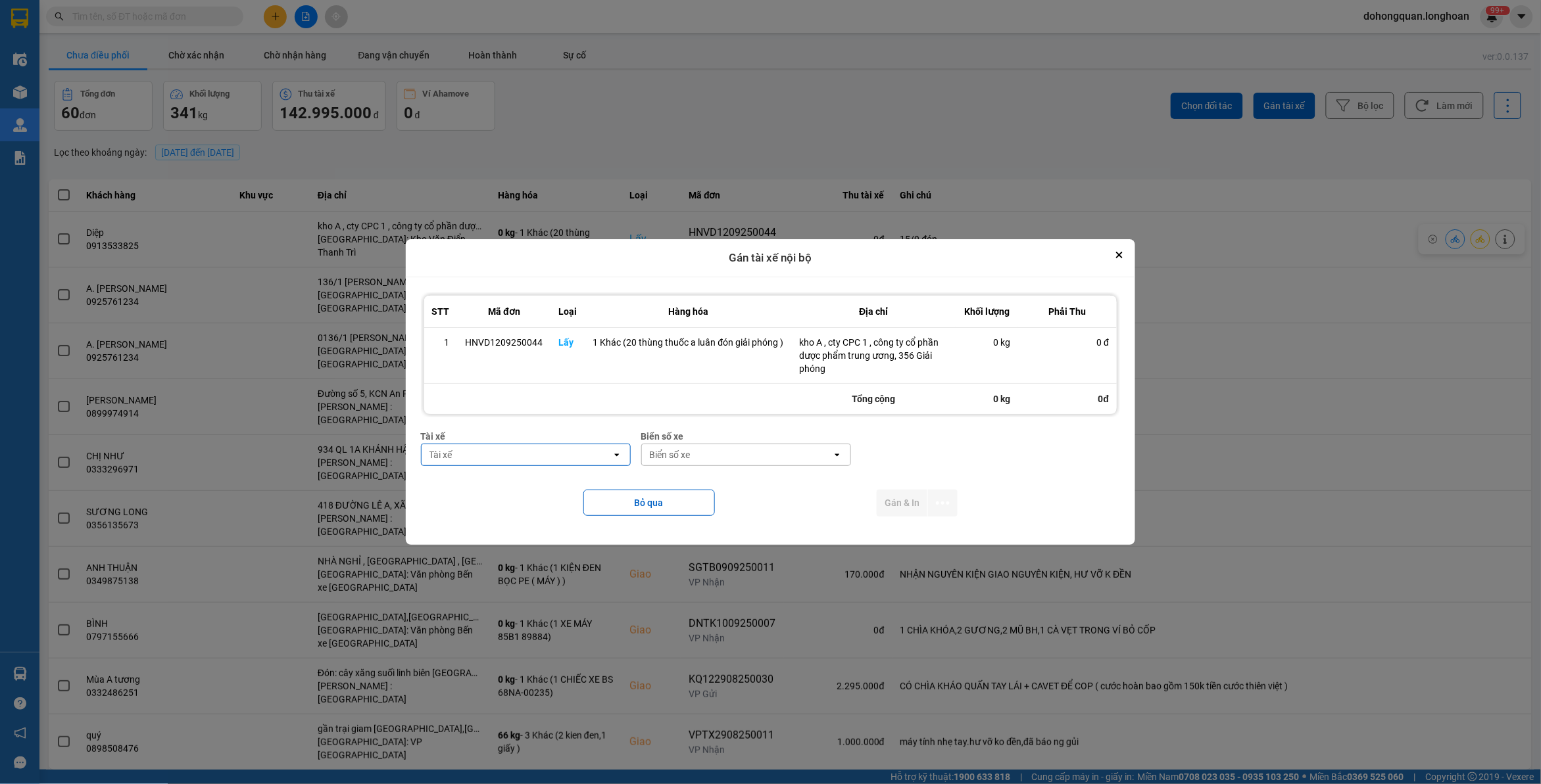
click at [540, 459] on div "Tài xế" at bounding box center [517, 455] width 190 height 21
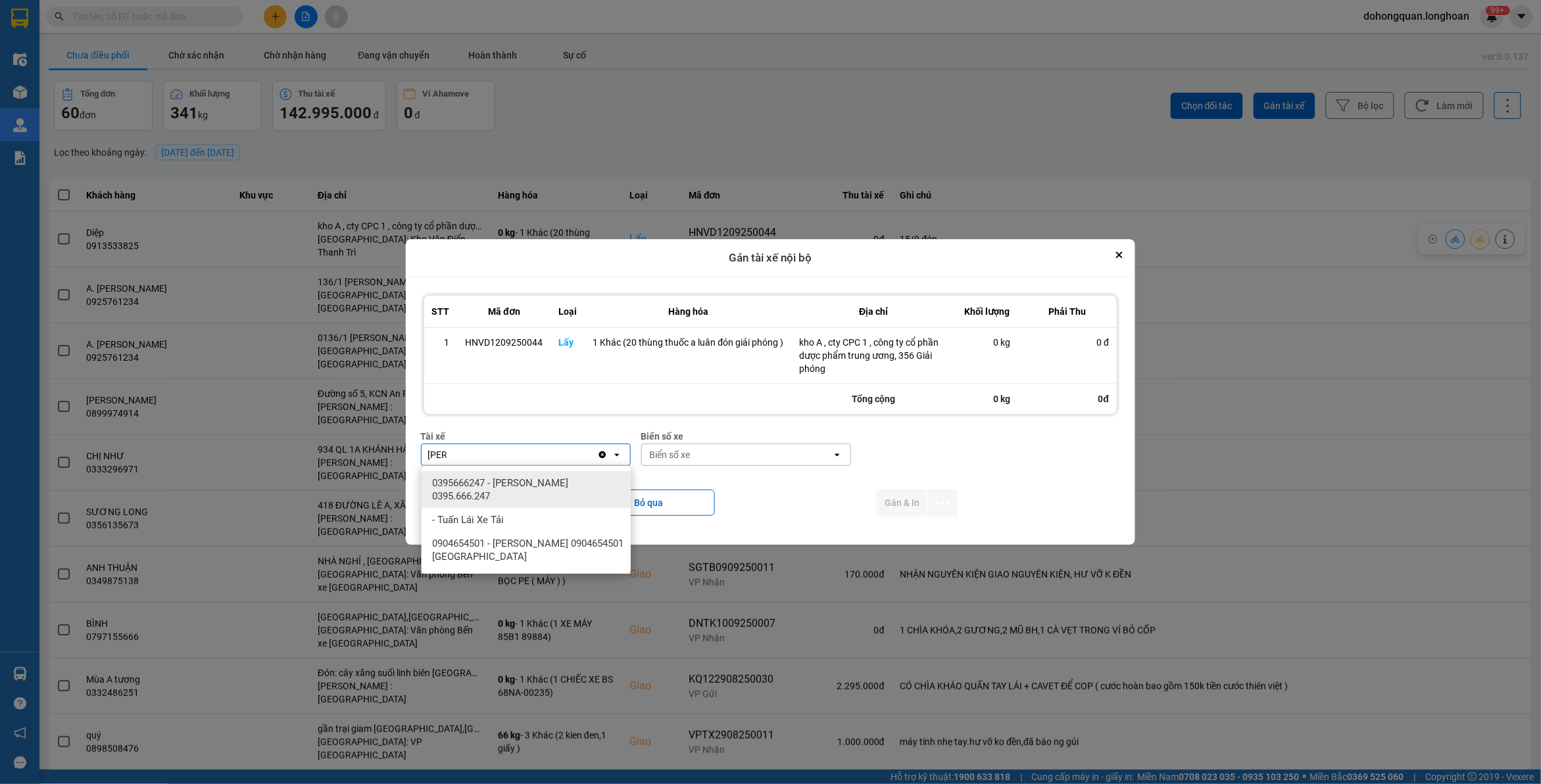
type input "[PERSON_NAME]"
click at [551, 483] on span "0395666247 - [PERSON_NAME] 0395.666.247" at bounding box center [529, 490] width 193 height 27
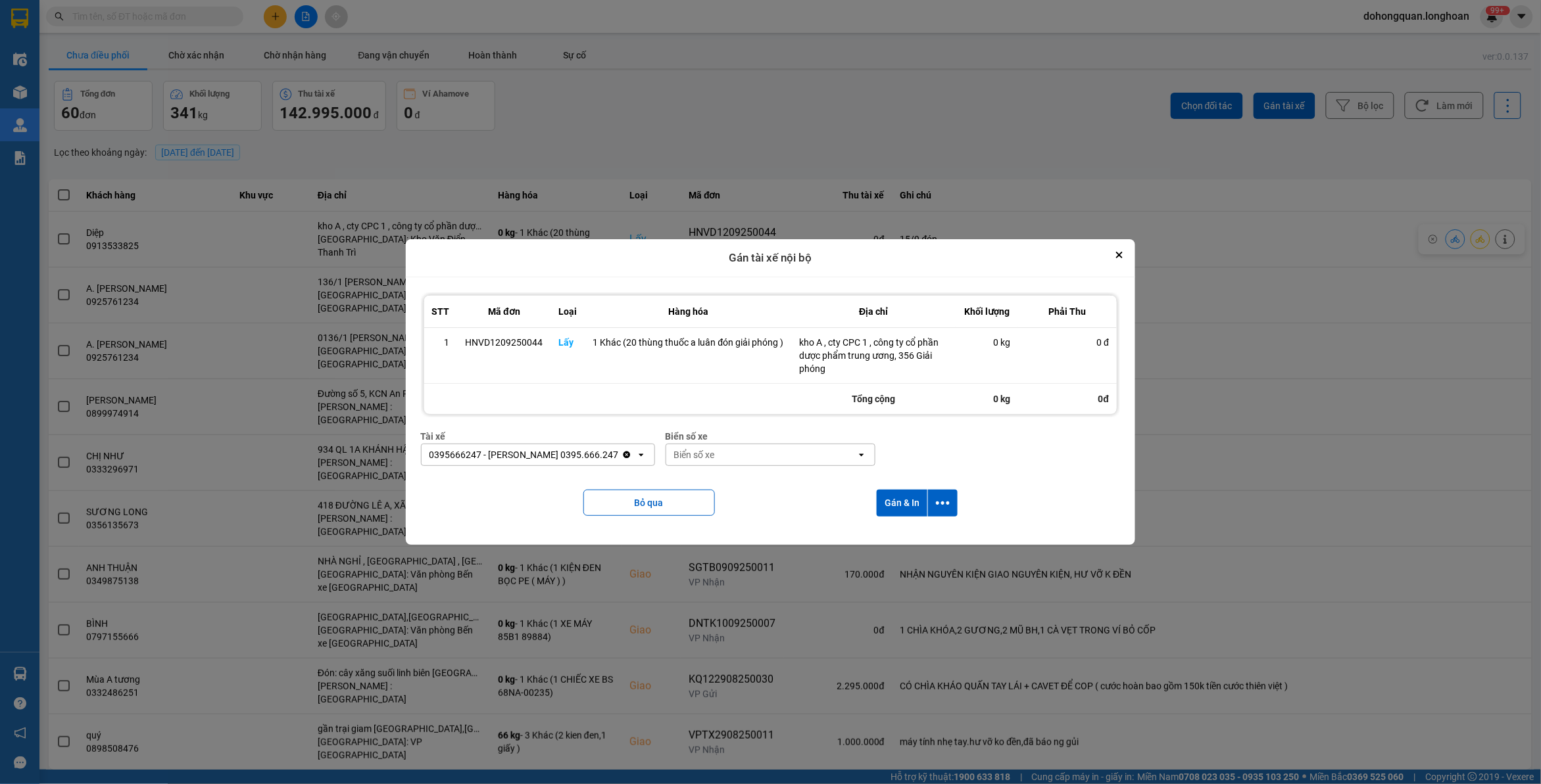
click at [750, 460] on div "Biển số xe" at bounding box center [761, 455] width 190 height 21
type input "31"
click at [747, 480] on div "29K-105.31" at bounding box center [763, 483] width 209 height 24
click at [942, 498] on icon "dialog" at bounding box center [943, 503] width 14 height 14
click at [907, 537] on span "Chỉ gán tài" at bounding box center [891, 539] width 43 height 13
